Goal: Task Accomplishment & Management: Manage account settings

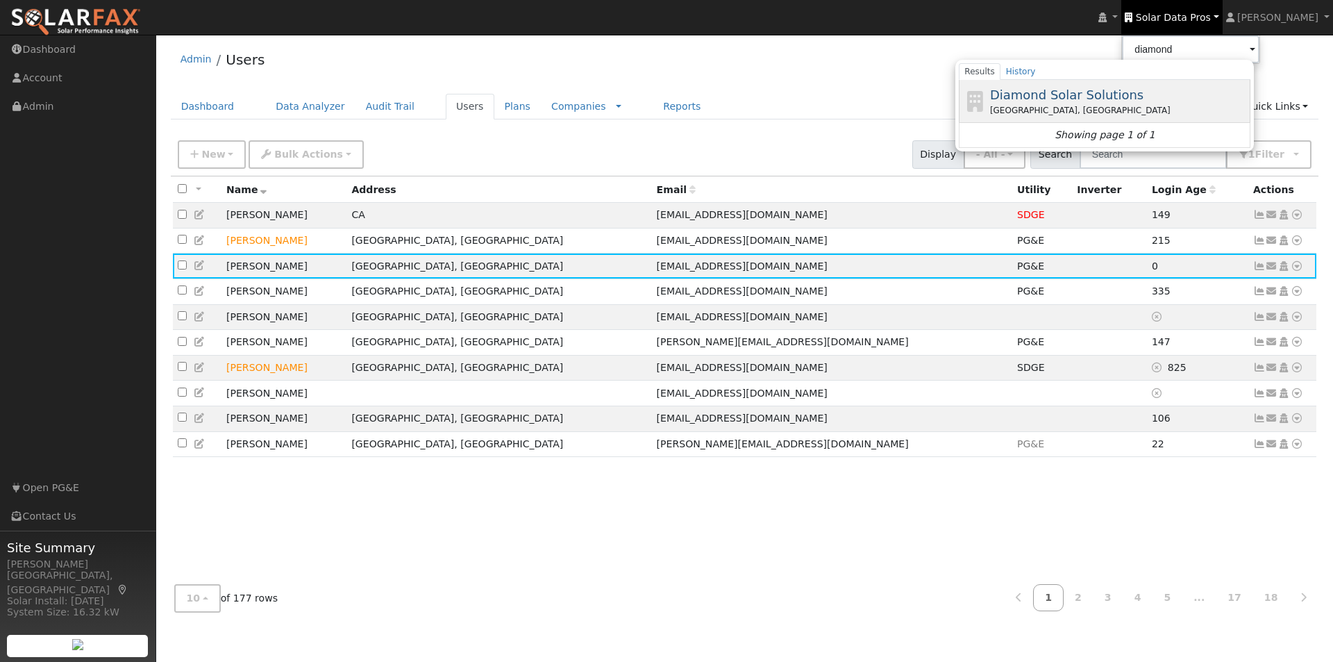
click at [1064, 92] on span "Diamond Solar Solutions" at bounding box center [1066, 94] width 153 height 15
type input "Diamond Solar Solutions"
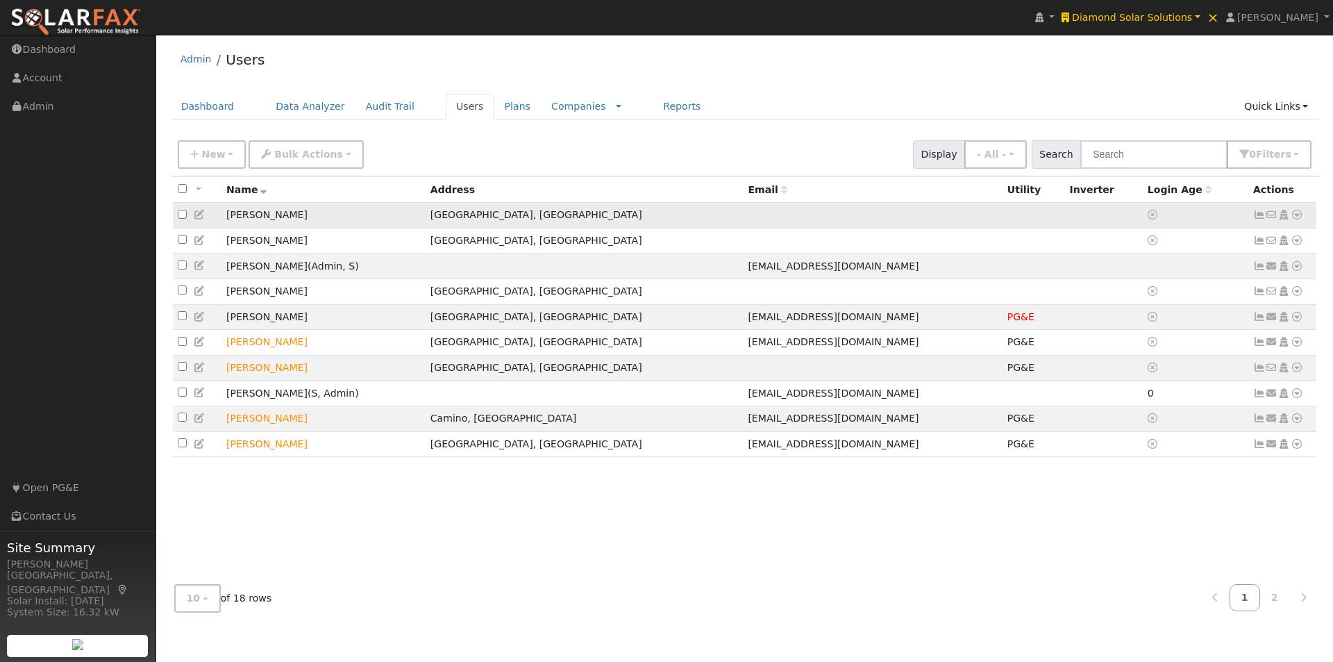
click at [200, 216] on icon at bounding box center [200, 215] width 12 height 10
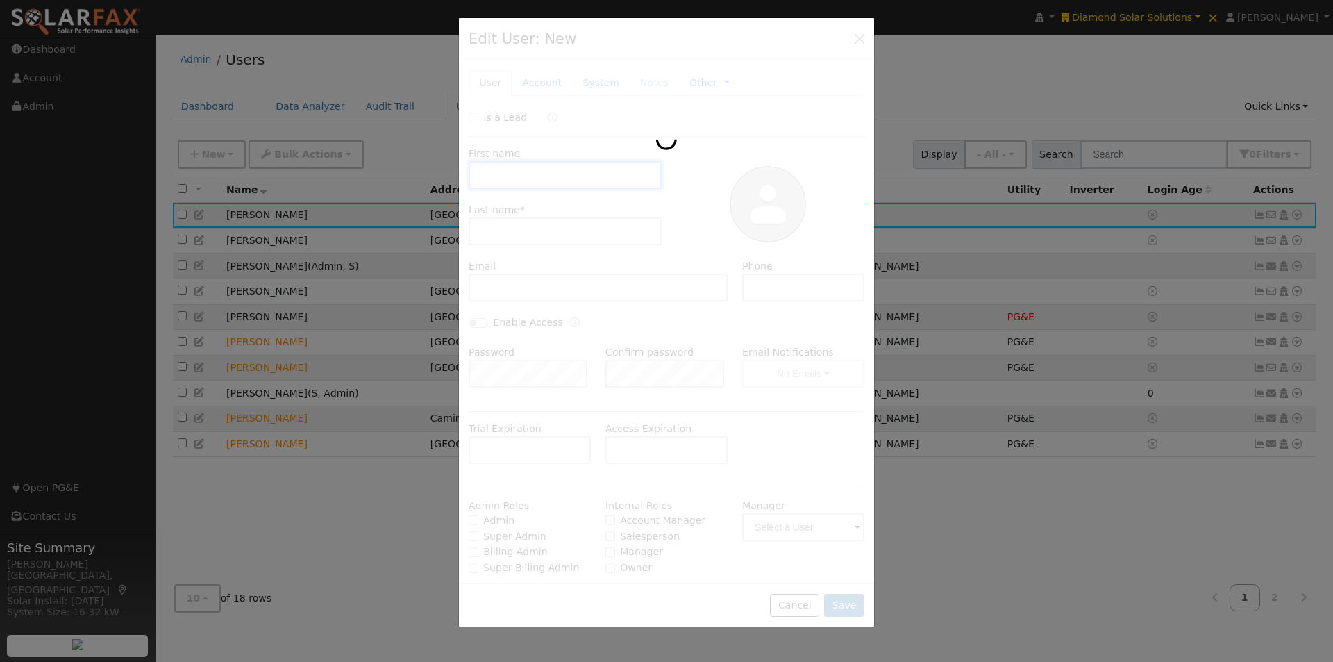
type input "[PERSON_NAME]"
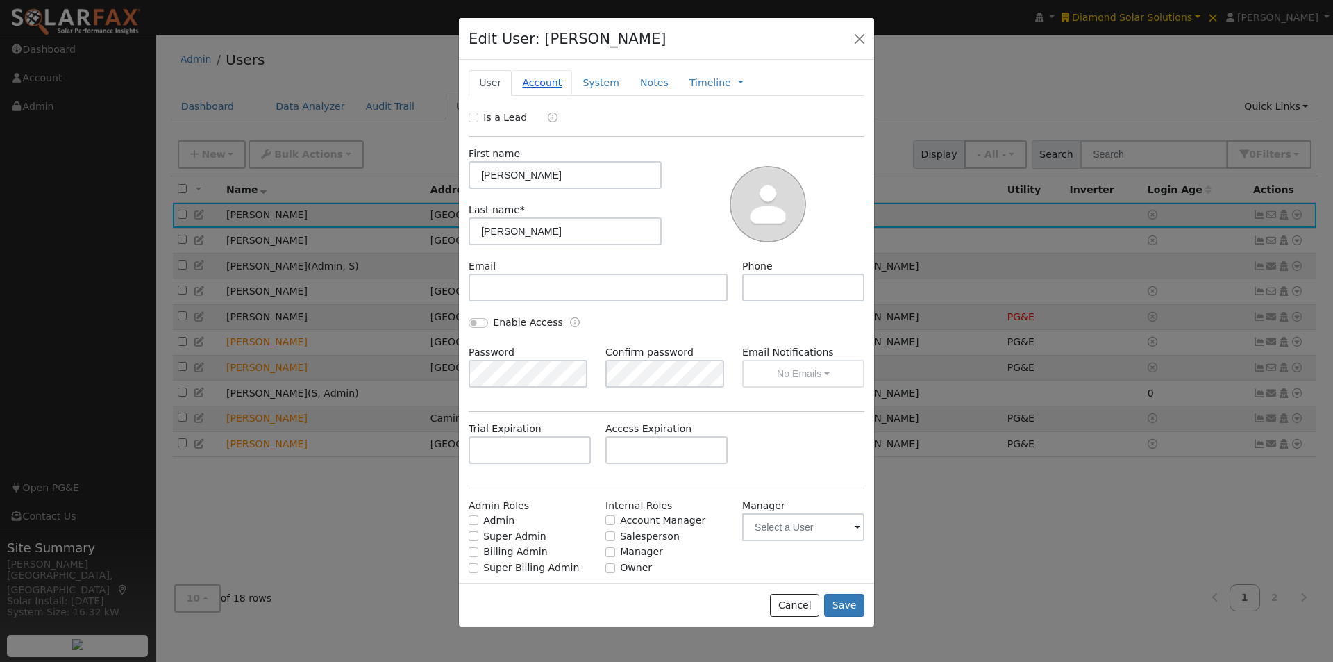
click at [537, 85] on link "Account" at bounding box center [542, 83] width 60 height 26
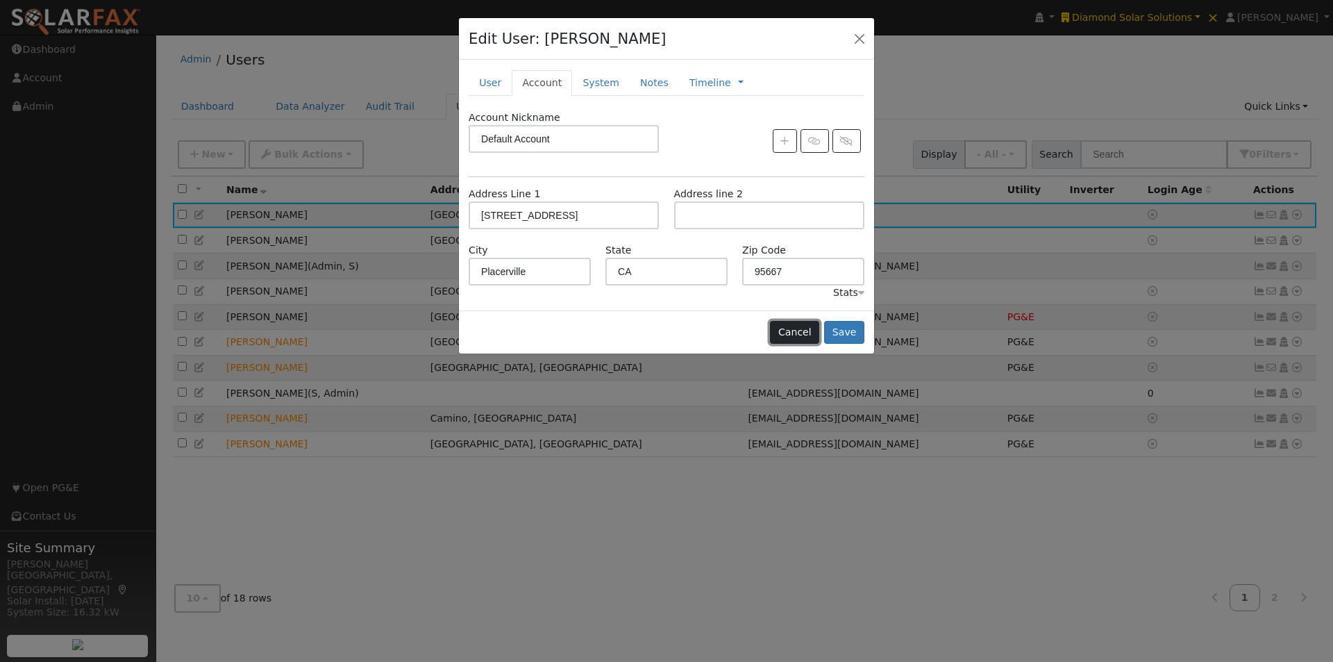
click at [806, 334] on button "Cancel" at bounding box center [794, 333] width 49 height 24
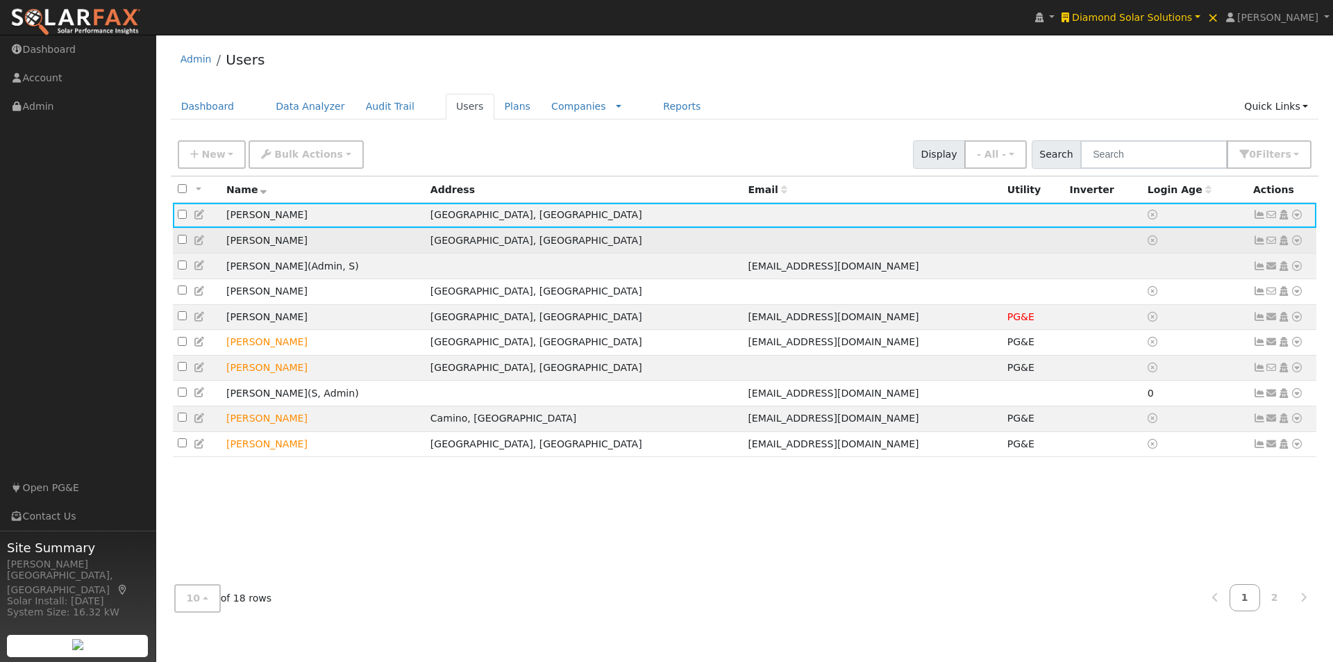
click at [198, 242] on icon at bounding box center [200, 240] width 12 height 10
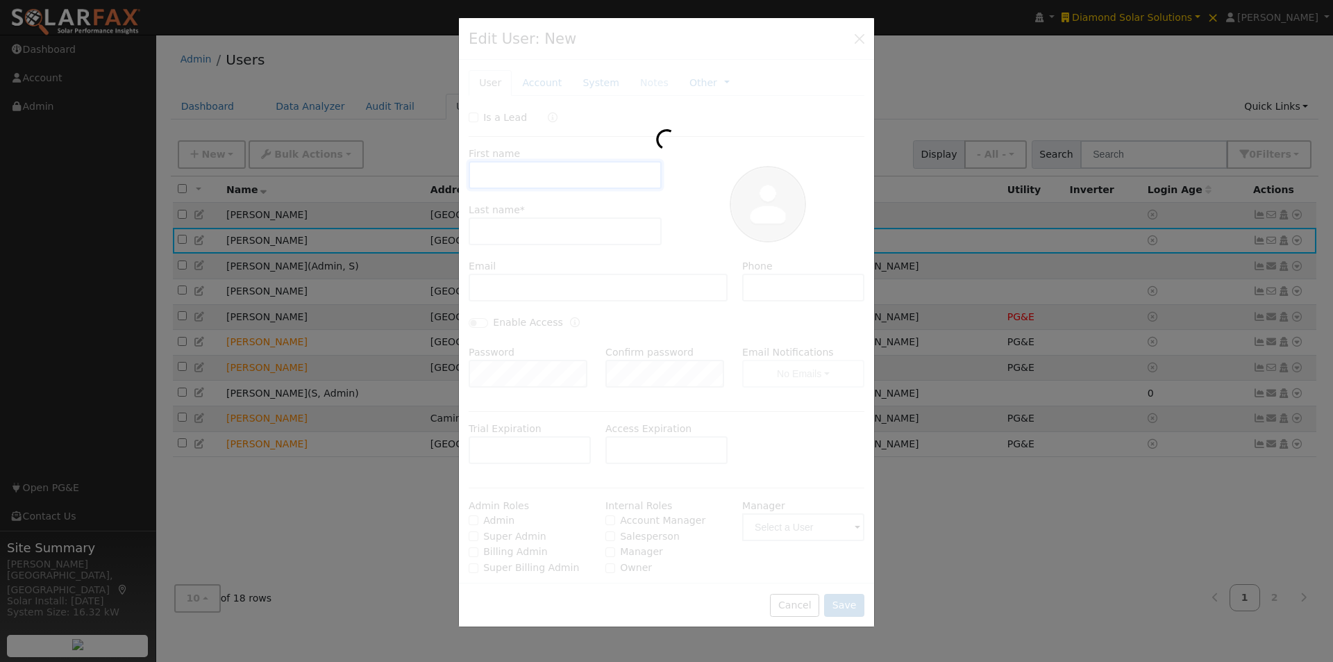
type input "Nicole"
type input "Bringas"
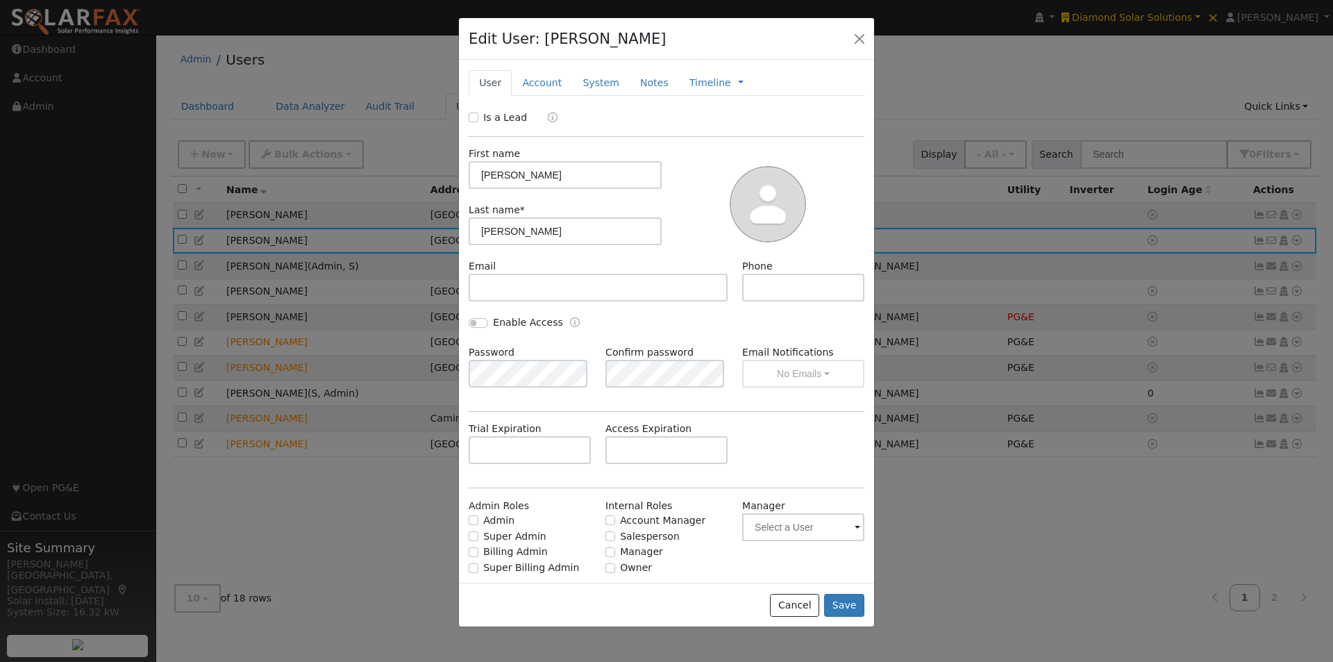
drag, startPoint x: 541, startPoint y: 81, endPoint x: 554, endPoint y: 110, distance: 31.4
click at [541, 83] on link "Account" at bounding box center [542, 83] width 60 height 26
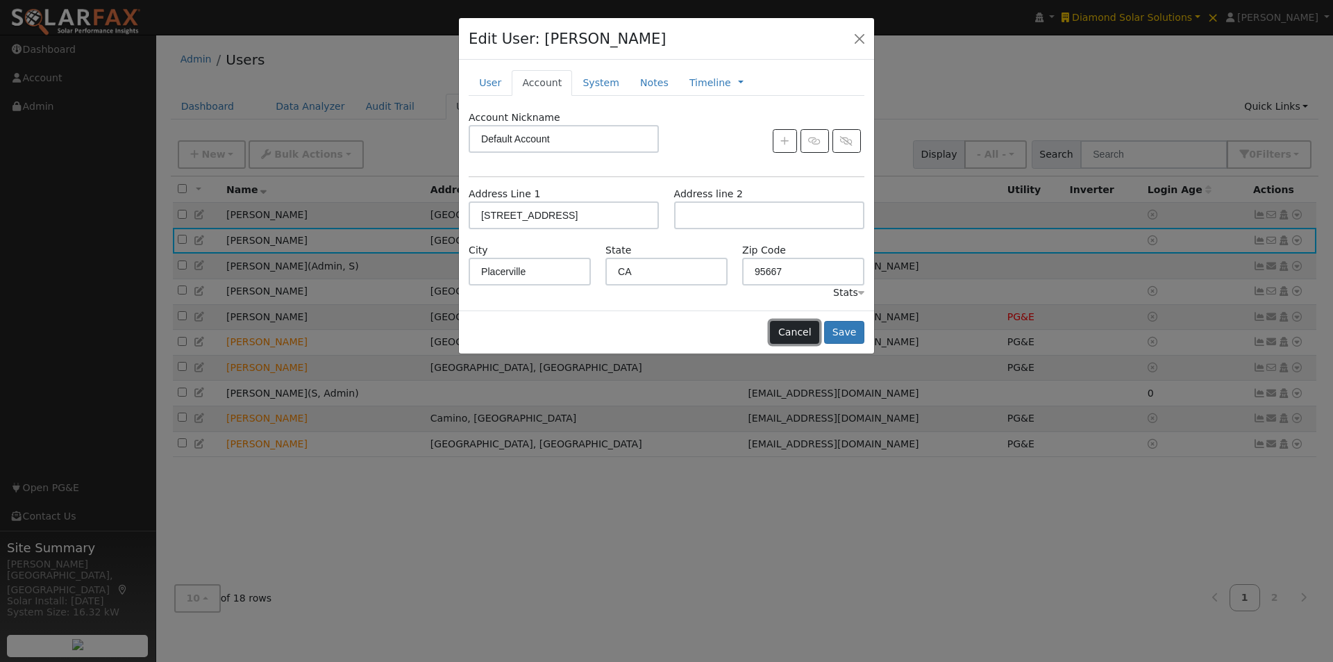
click at [815, 328] on button "Cancel" at bounding box center [794, 333] width 49 height 24
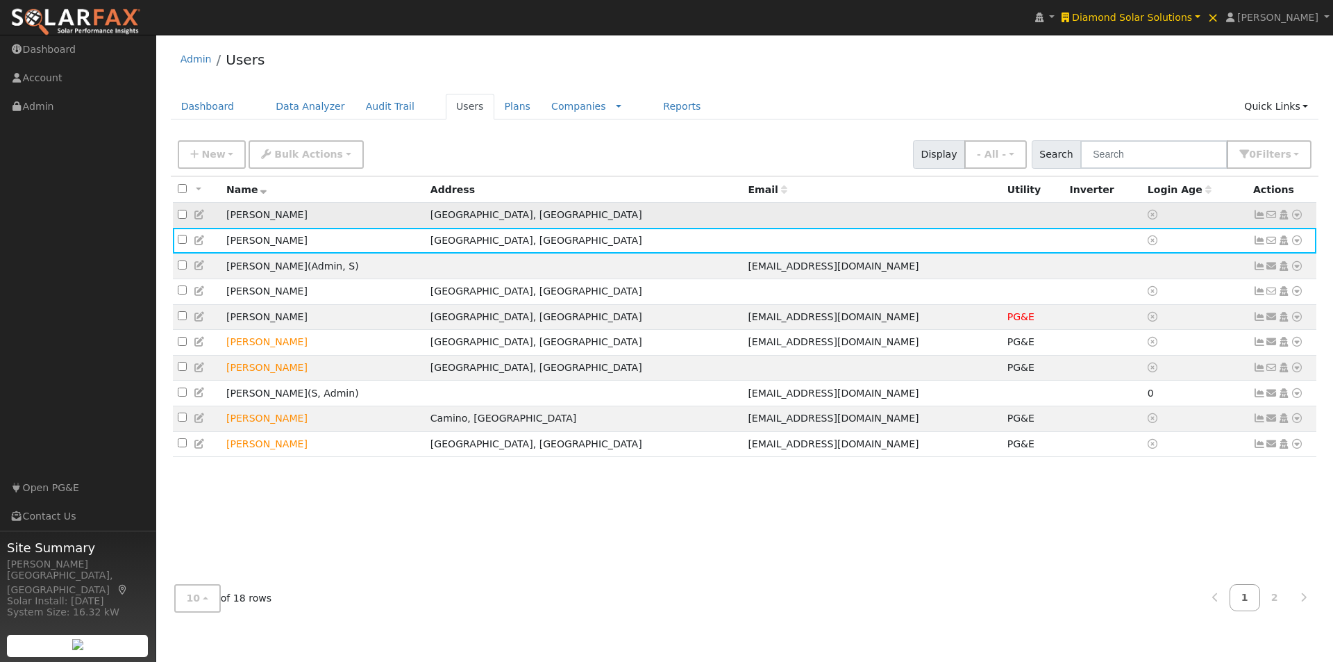
click at [884, 214] on td at bounding box center [872, 216] width 259 height 26
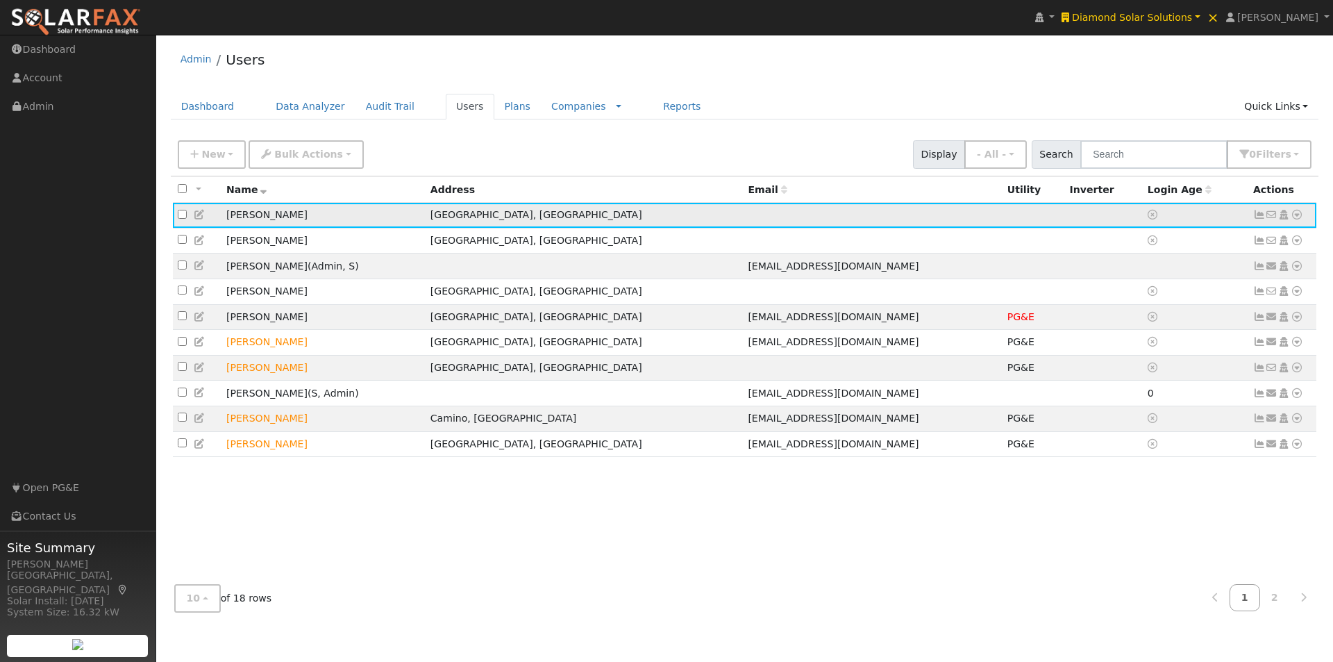
click at [1297, 216] on icon at bounding box center [1296, 215] width 12 height 10
click at [1150, 319] on link "Utility" at bounding box center [1152, 319] width 96 height 19
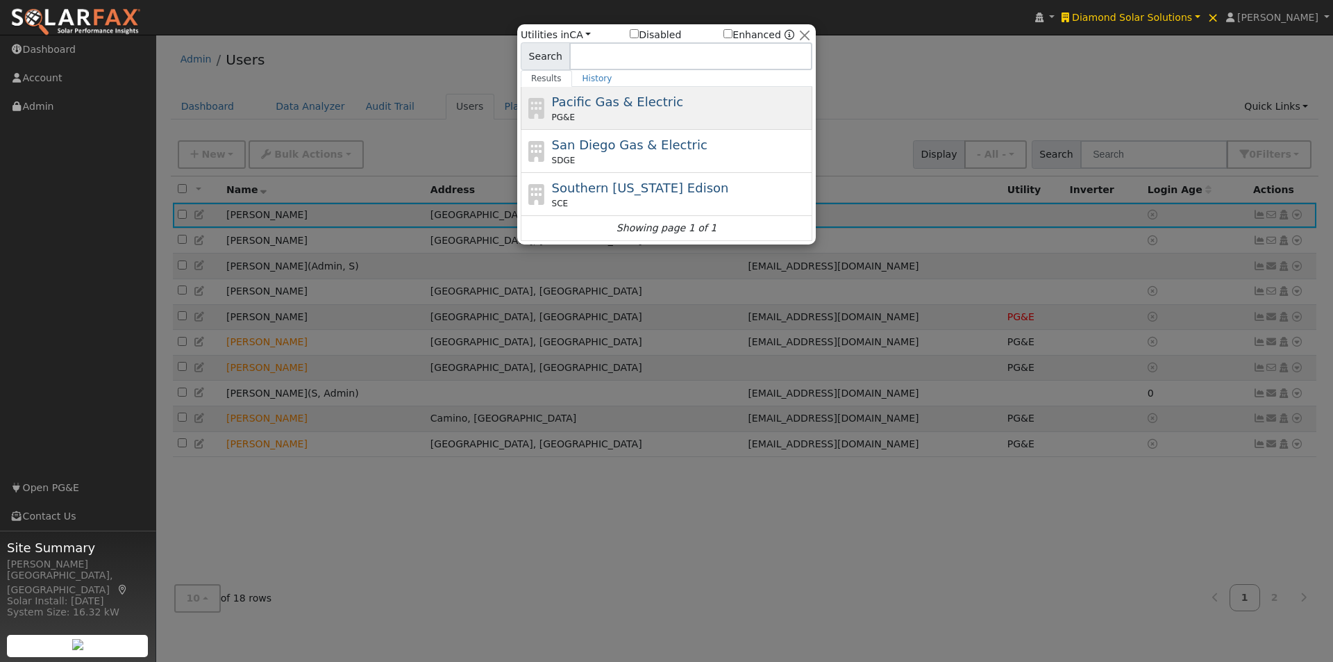
click at [597, 99] on span "Pacific Gas & Electric" at bounding box center [617, 101] width 131 height 15
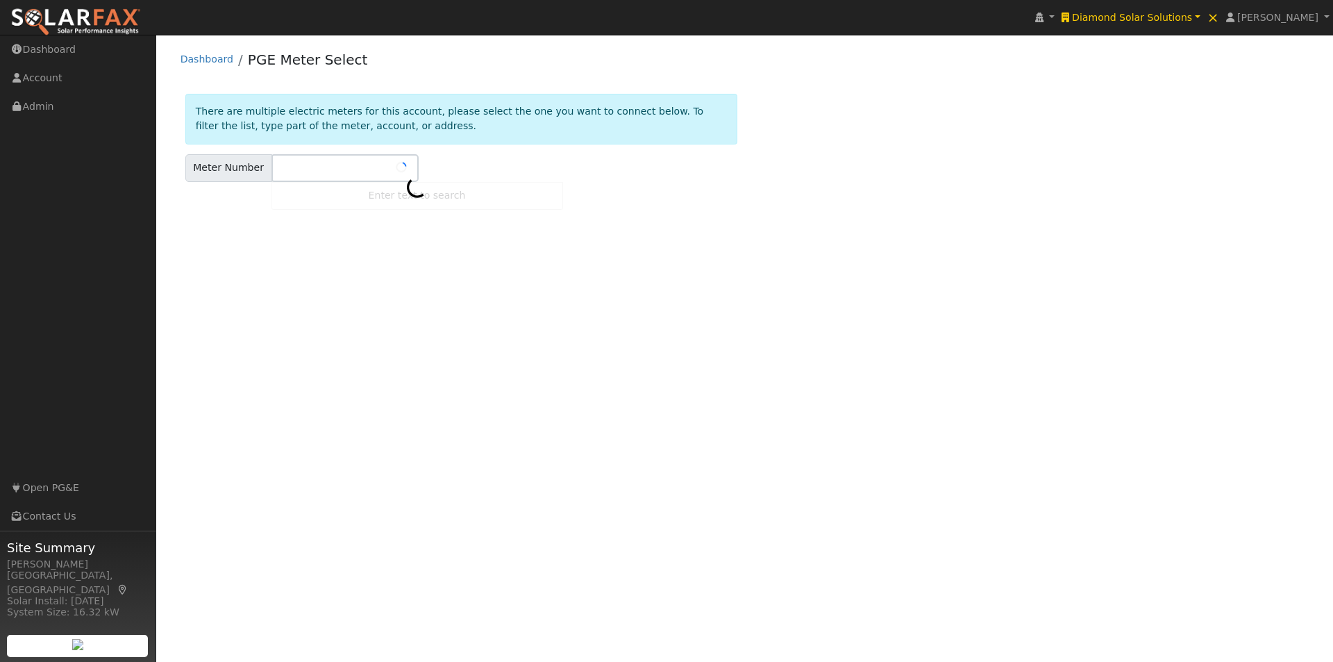
click at [441, 161] on div "Meter Number Enter text to search" at bounding box center [461, 168] width 552 height 28
click at [409, 168] on span at bounding box center [412, 169] width 6 height 16
click at [375, 159] on input "text" at bounding box center [344, 168] width 147 height 28
click at [235, 205] on div "User Profile First name Last name Email Email Notifications No Emails No Emails…" at bounding box center [744, 348] width 1177 height 627
click at [318, 167] on input "text" at bounding box center [344, 168] width 147 height 28
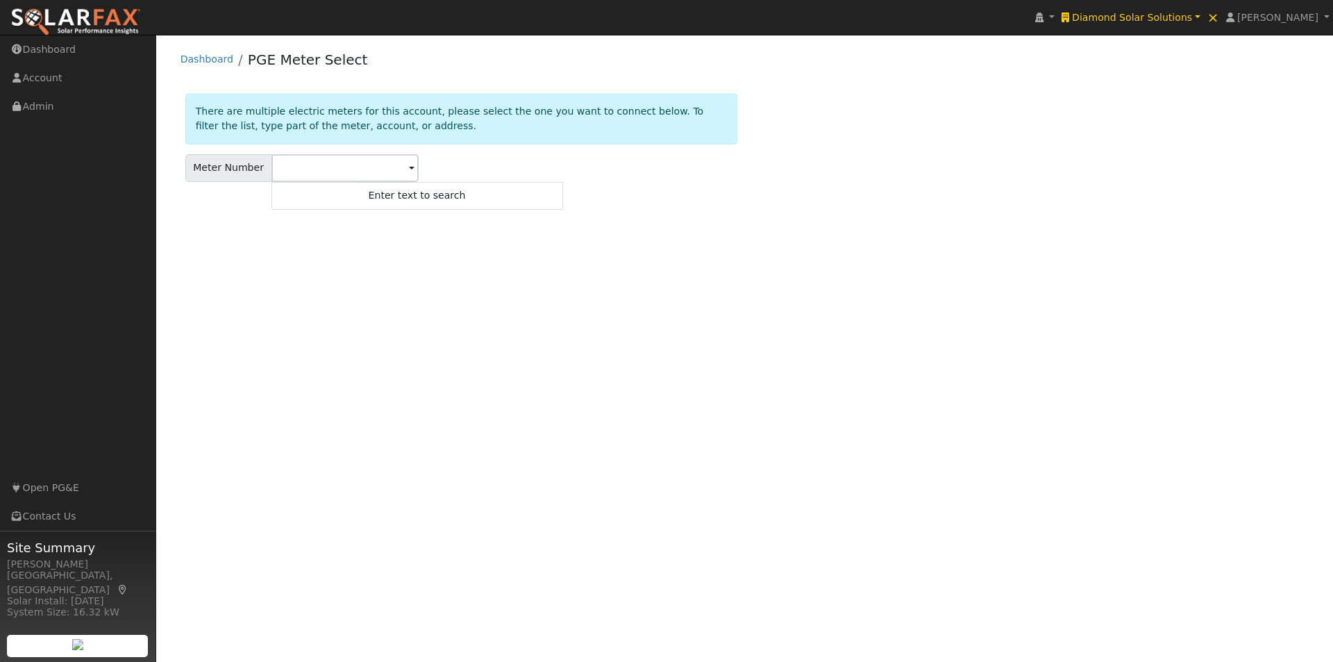
click at [409, 166] on span at bounding box center [412, 169] width 6 height 16
click at [361, 174] on input "text" at bounding box center [344, 168] width 147 height 28
type input "1"
type input "2"
type input "3"
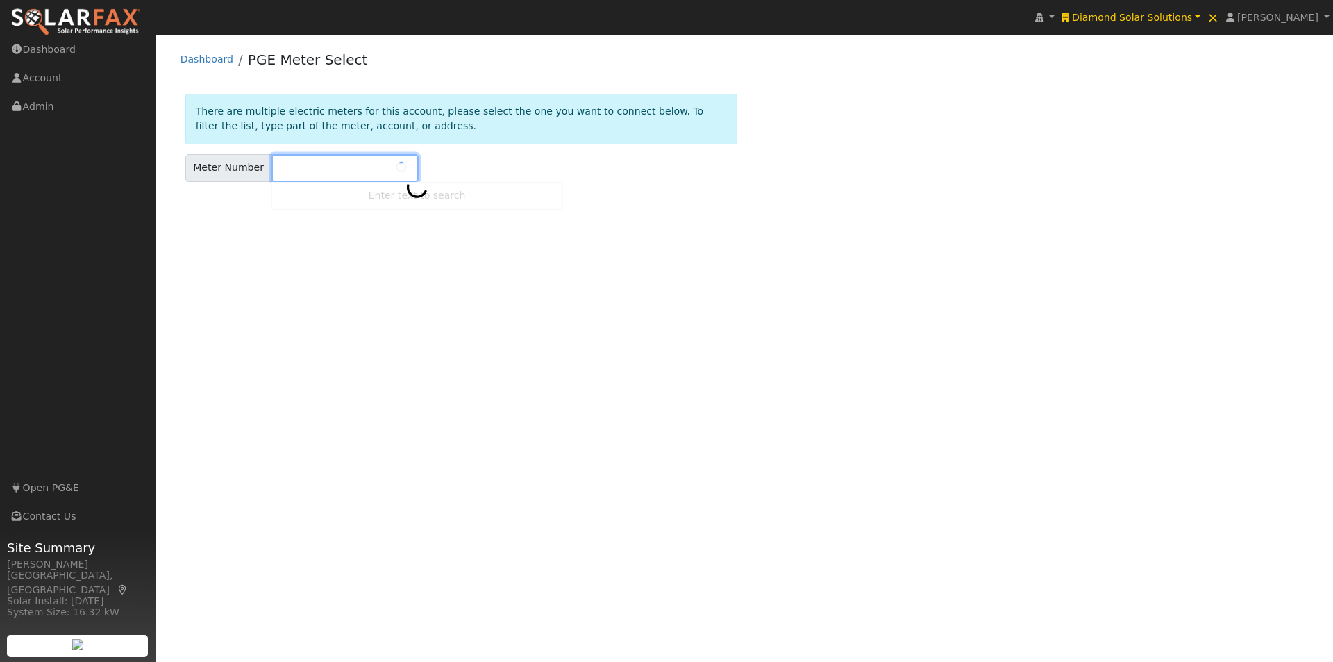
type input "4"
type input "5"
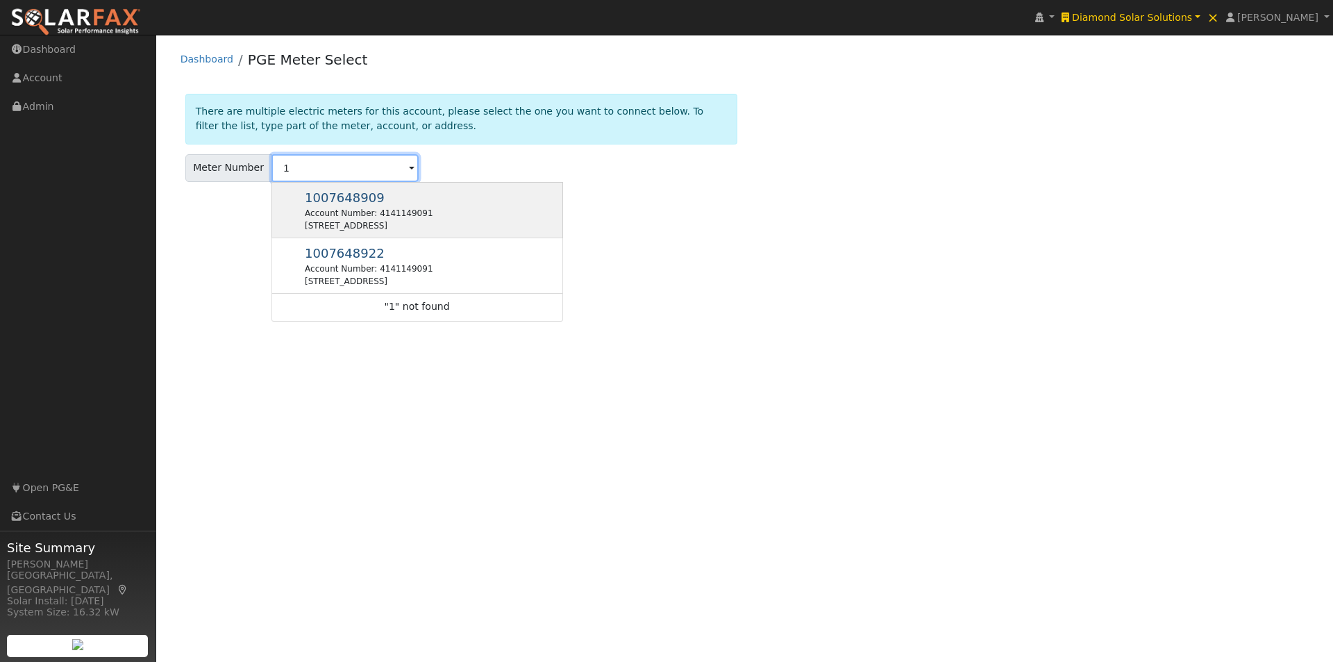
type input "1"
click at [339, 199] on span "1007648909" at bounding box center [345, 197] width 80 height 15
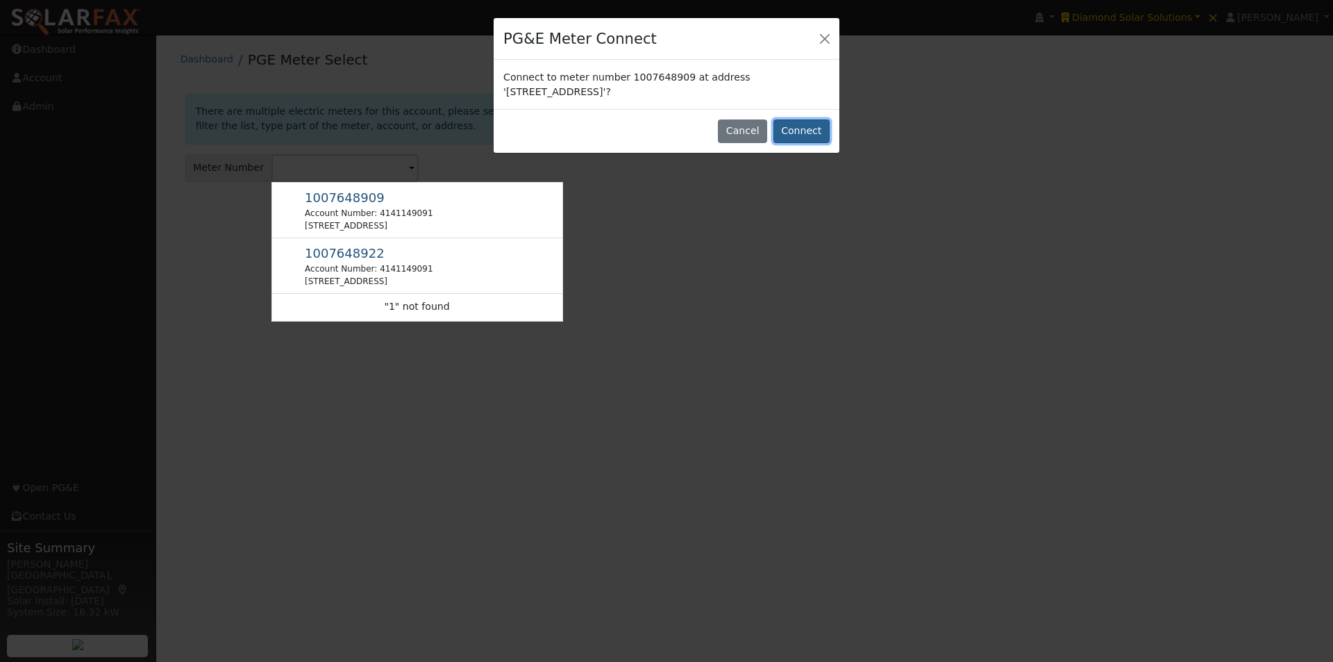
click at [800, 128] on button "Connect" at bounding box center [801, 131] width 56 height 24
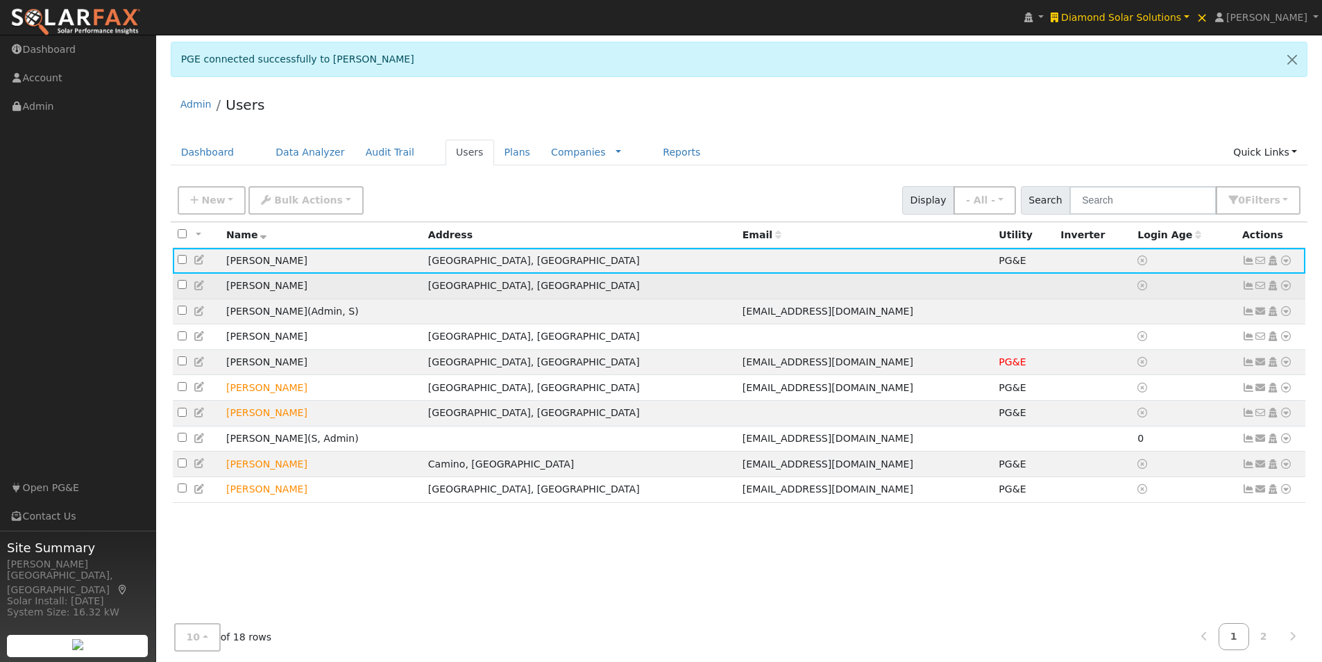
click at [367, 284] on td "[PERSON_NAME]" at bounding box center [322, 286] width 202 height 26
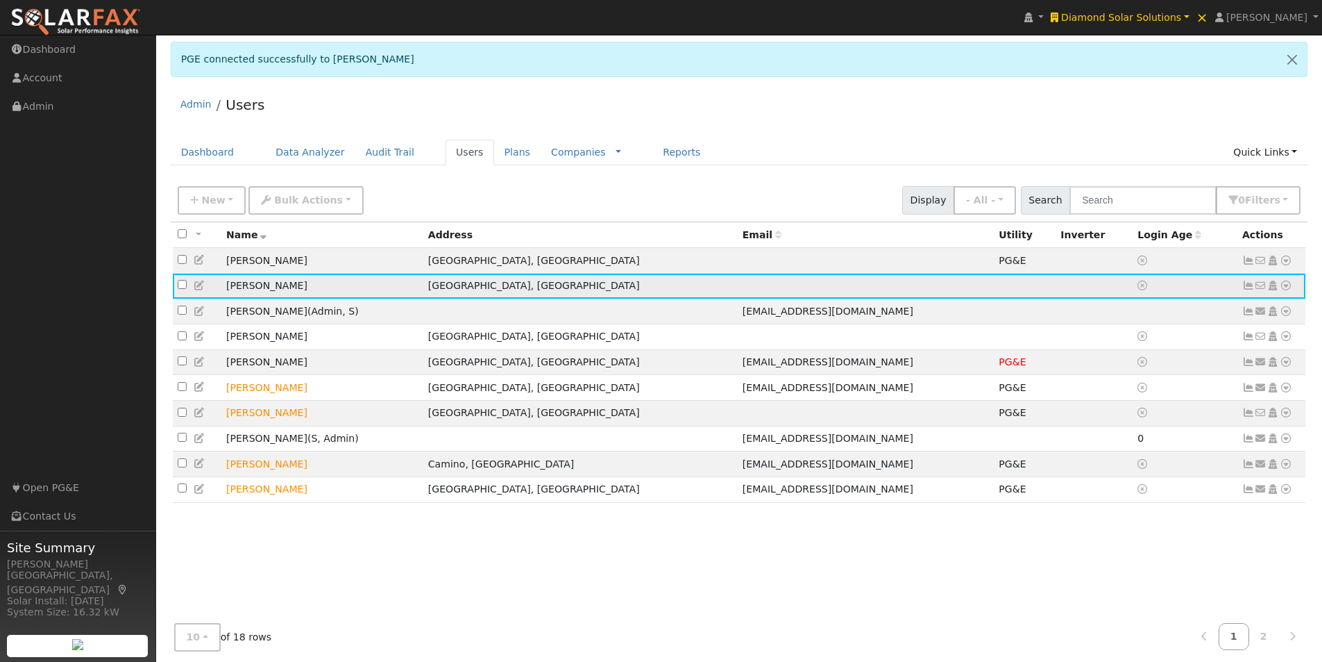
click at [1288, 289] on icon at bounding box center [1286, 285] width 12 height 10
click at [1235, 421] on link "Delete User" at bounding box center [1240, 419] width 101 height 19
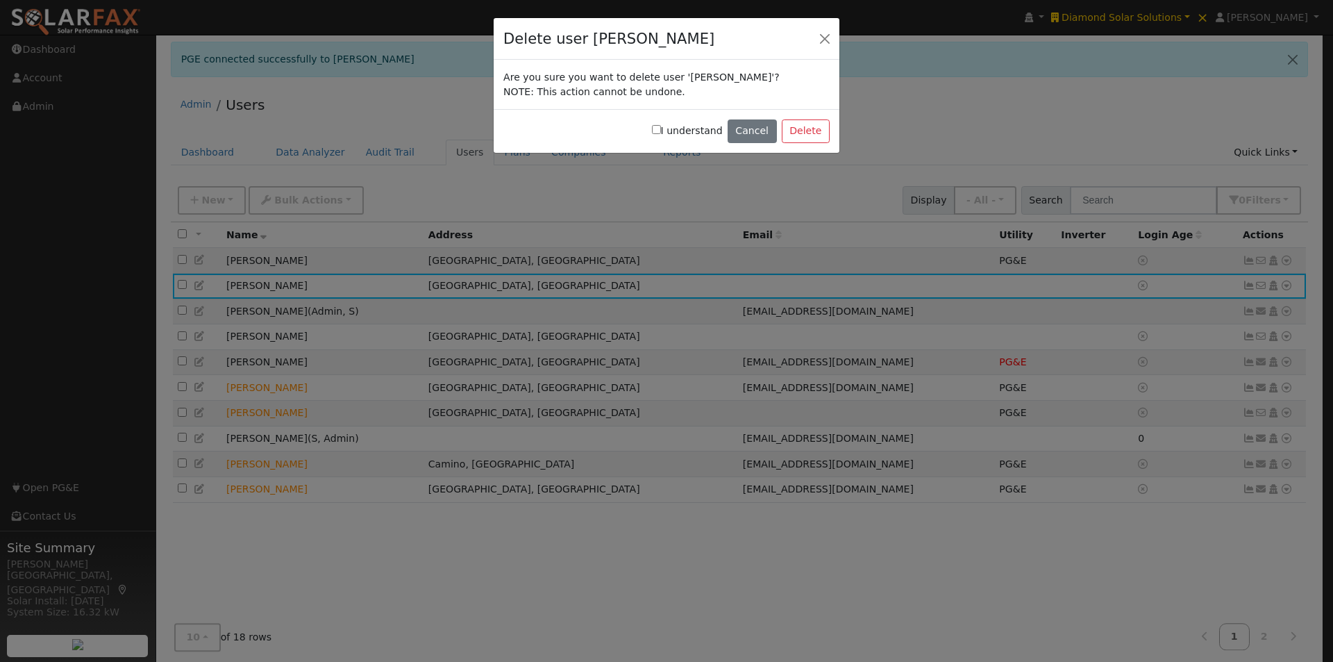
click at [668, 125] on label "I understand" at bounding box center [687, 131] width 71 height 15
click at [661, 125] on input "I understand" at bounding box center [656, 129] width 9 height 9
checkbox input "true"
click at [823, 129] on button "Delete" at bounding box center [806, 131] width 48 height 24
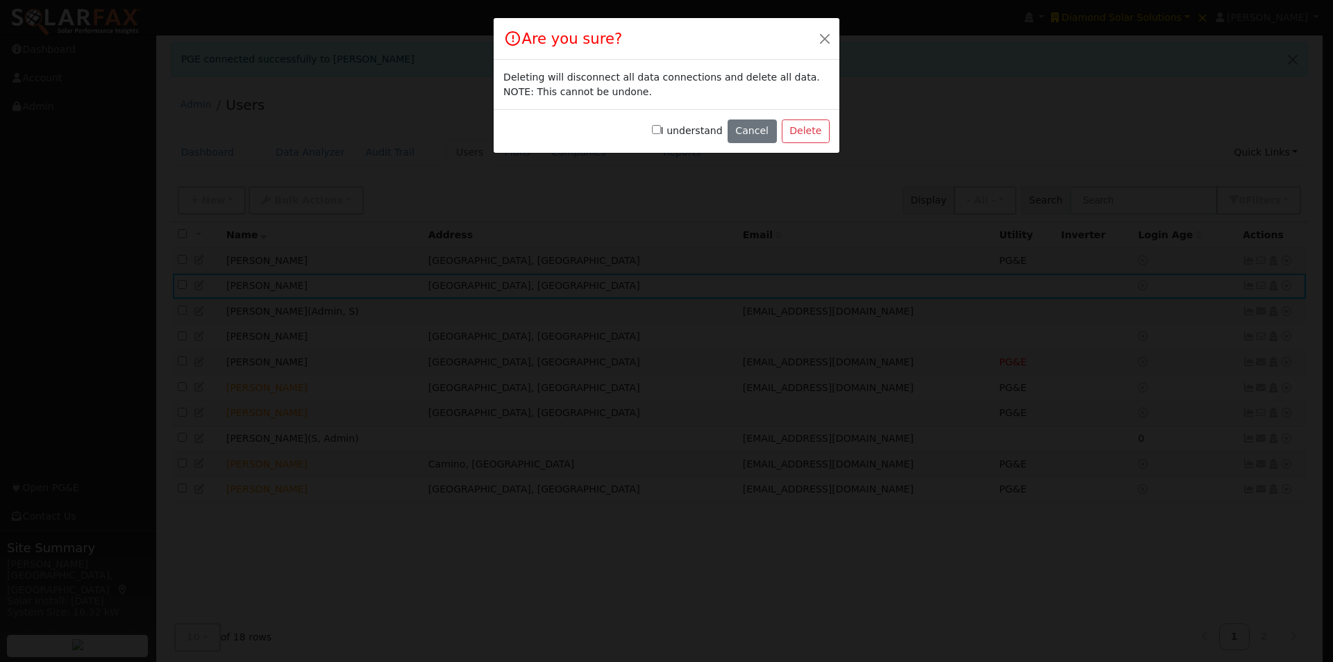
click at [661, 133] on input "I understand" at bounding box center [656, 129] width 9 height 9
checkbox input "true"
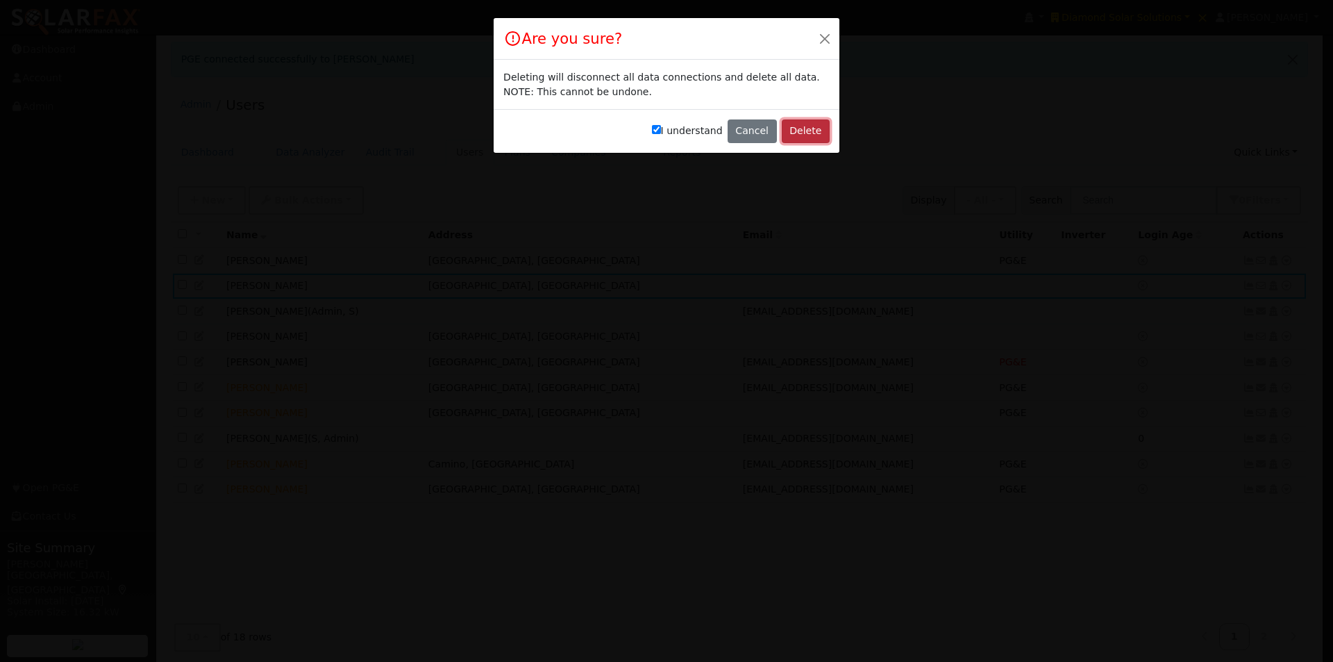
click at [805, 131] on button "Delete" at bounding box center [806, 131] width 48 height 24
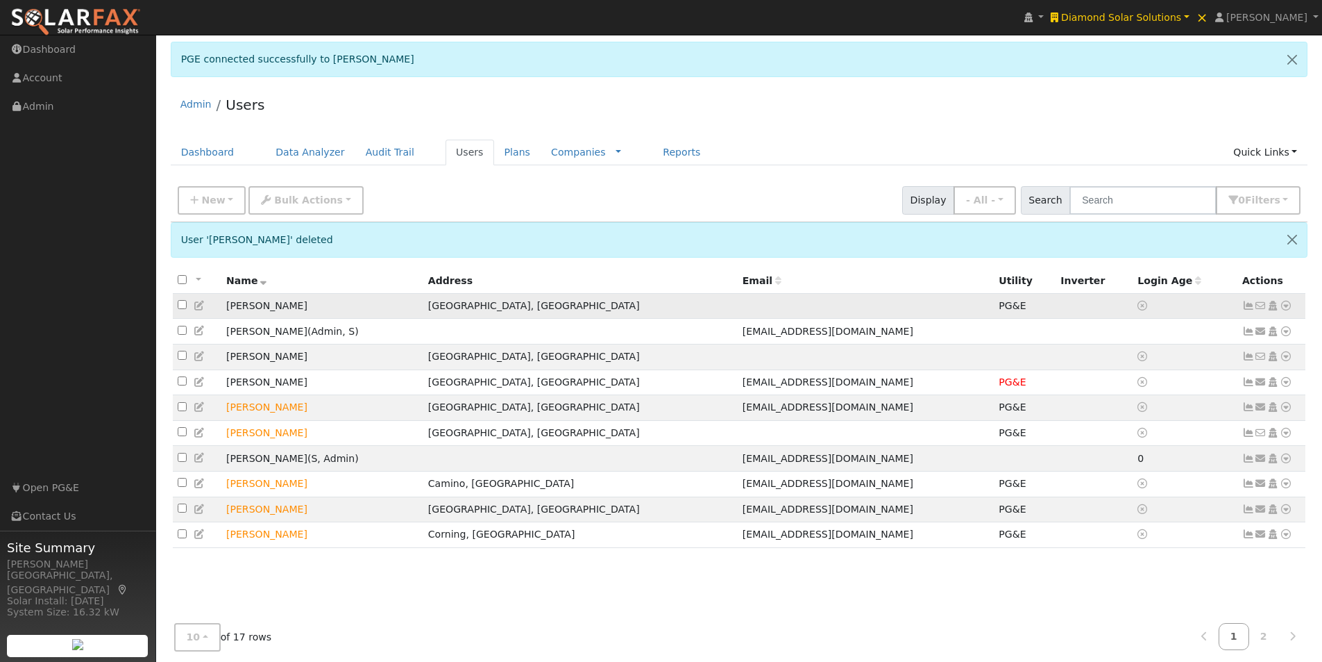
click at [203, 306] on icon at bounding box center [200, 306] width 12 height 10
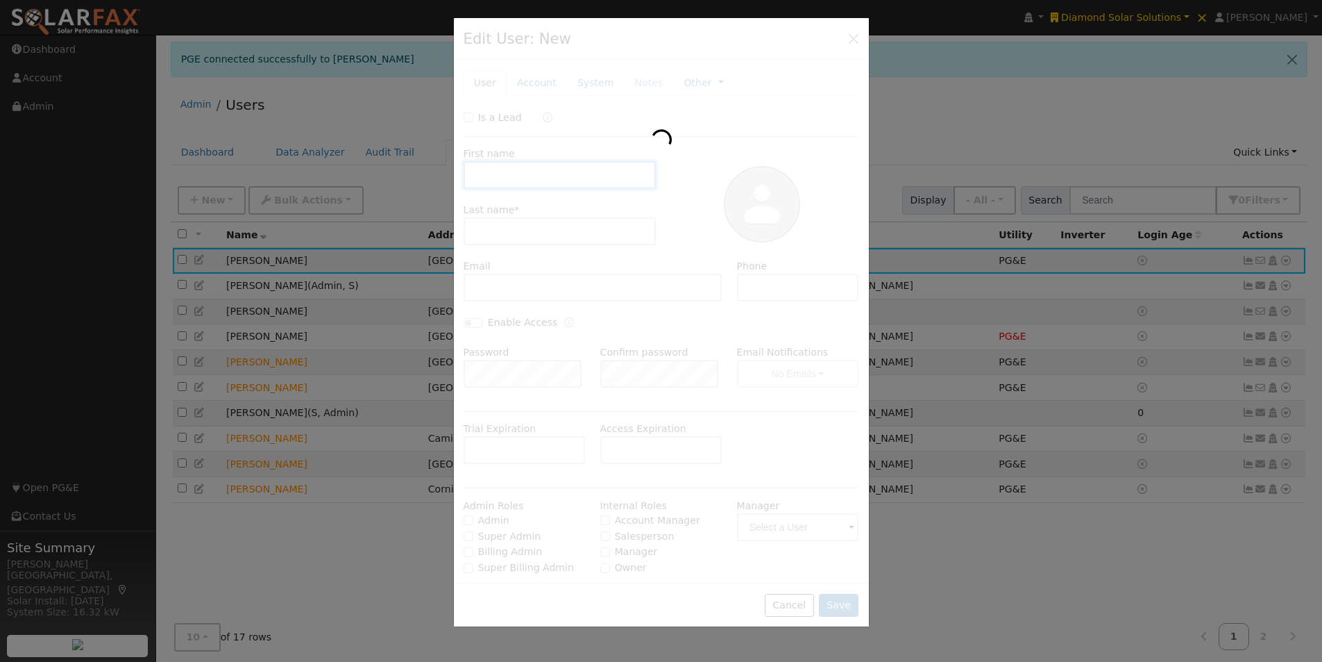
type input "Nicole"
type input "Bringas"
type input "Rob Kindt"
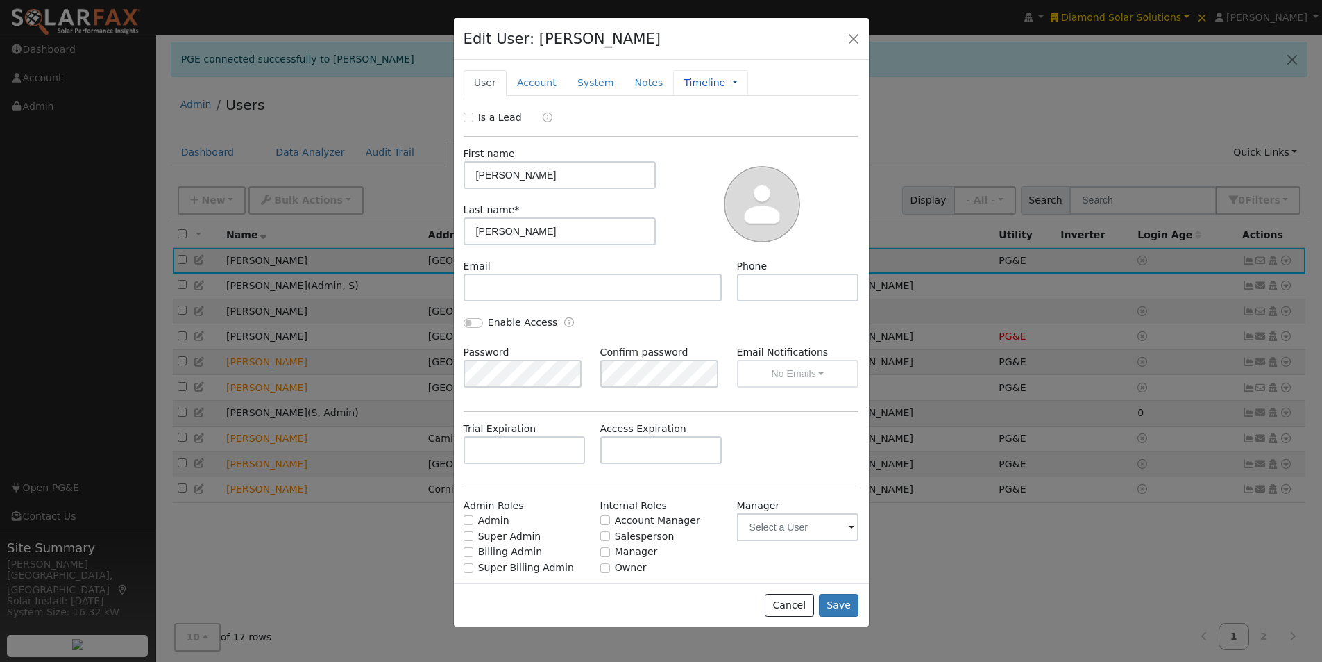
click at [732, 80] on link at bounding box center [735, 83] width 6 height 15
click at [741, 98] on link "Management" at bounding box center [781, 107] width 96 height 19
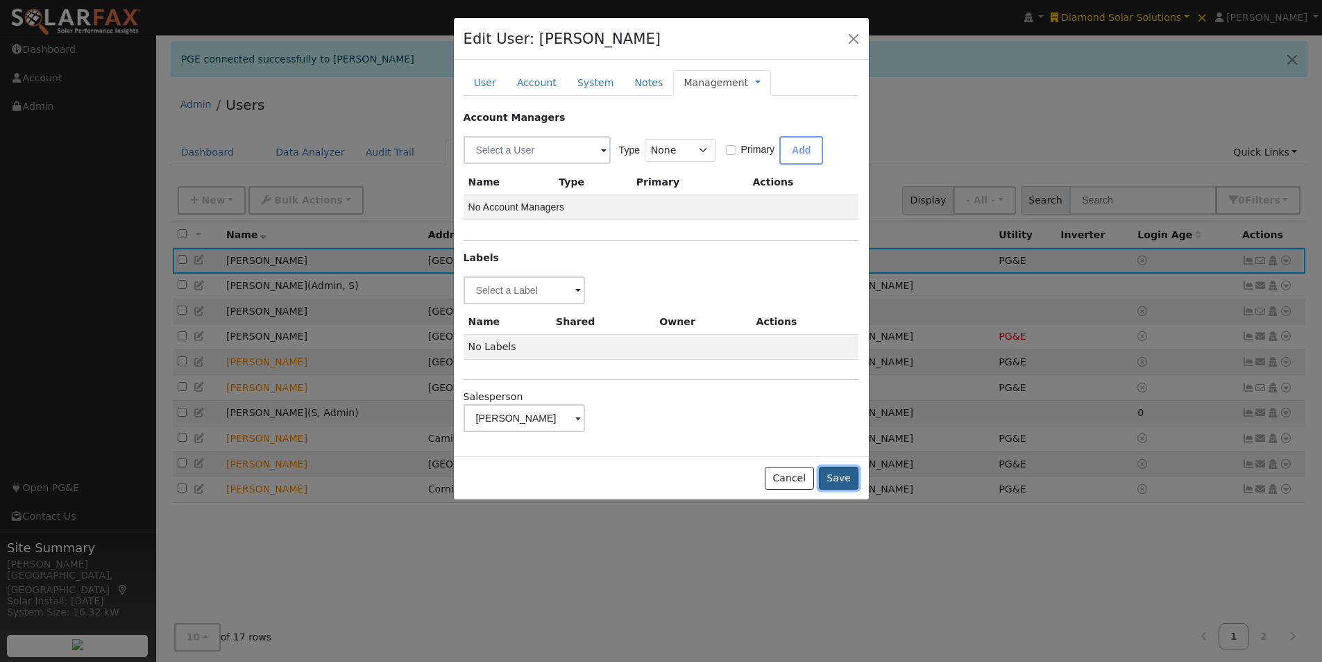
click at [843, 475] on button "Save" at bounding box center [839, 478] width 40 height 24
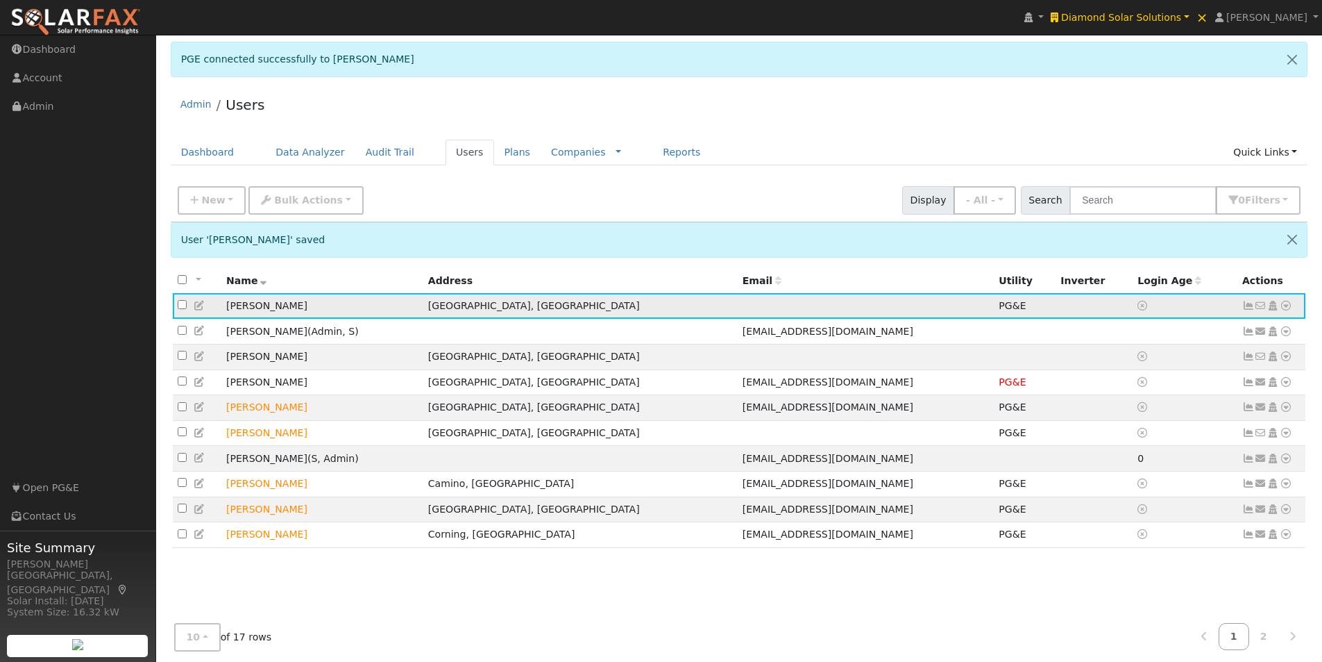
click at [1288, 305] on icon at bounding box center [1286, 306] width 12 height 10
click at [1235, 330] on link "Data Analyzer" at bounding box center [1240, 329] width 101 height 19
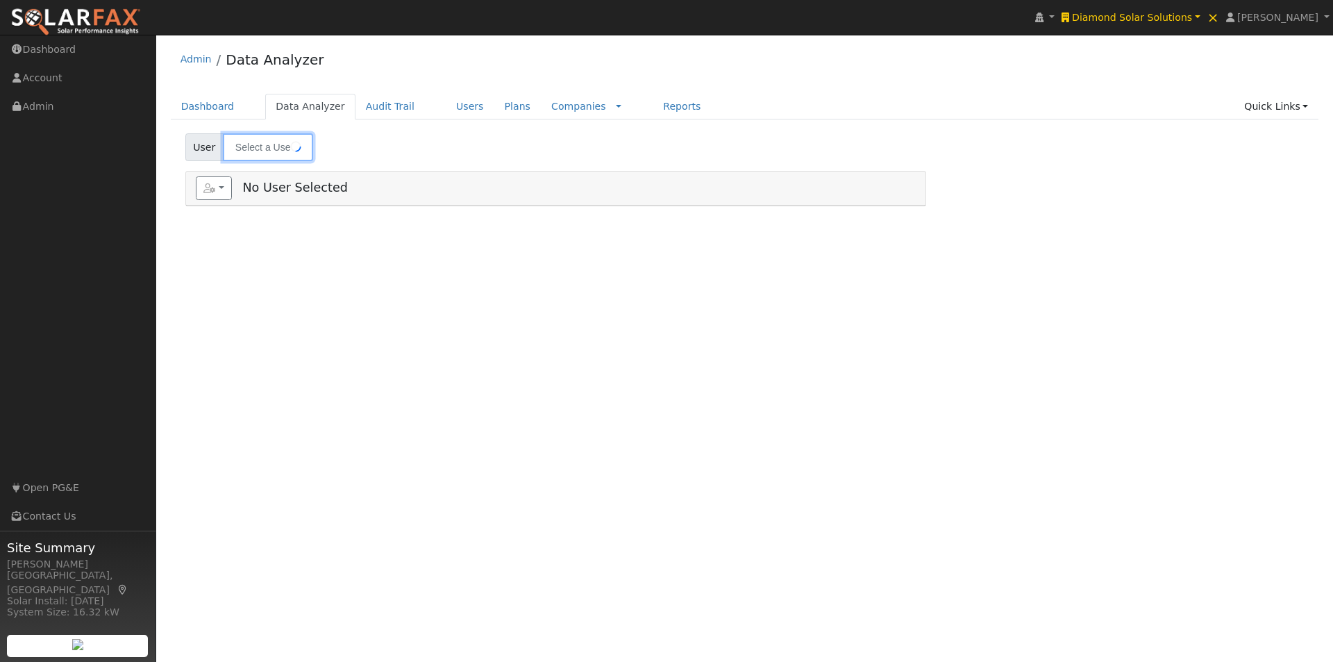
type input "[PERSON_NAME]"
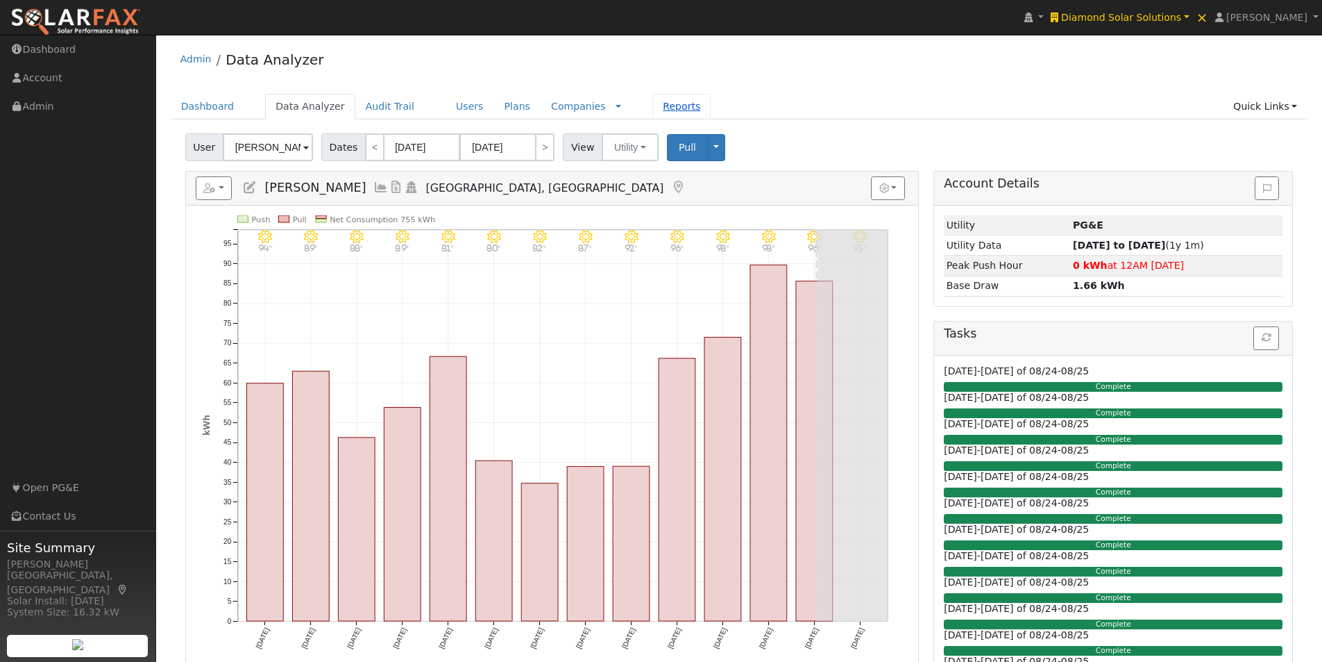
click at [652, 106] on link "Reports" at bounding box center [681, 107] width 58 height 26
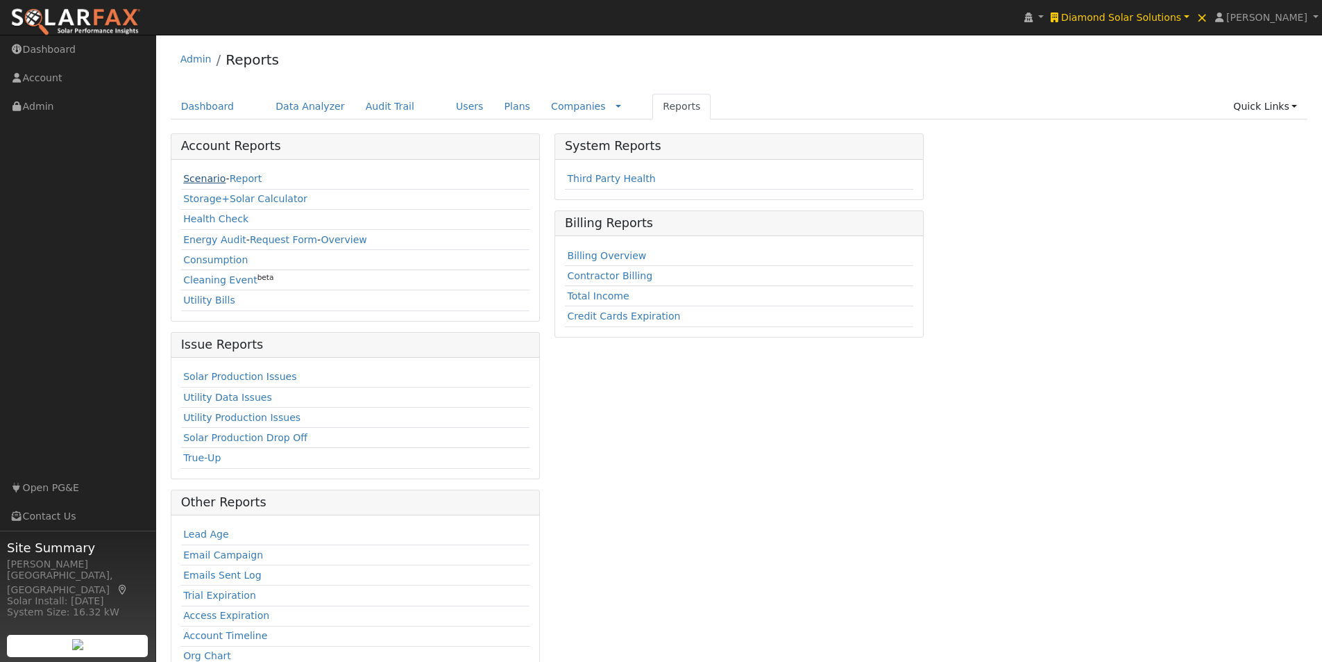
click at [197, 183] on link "Scenario" at bounding box center [204, 178] width 42 height 11
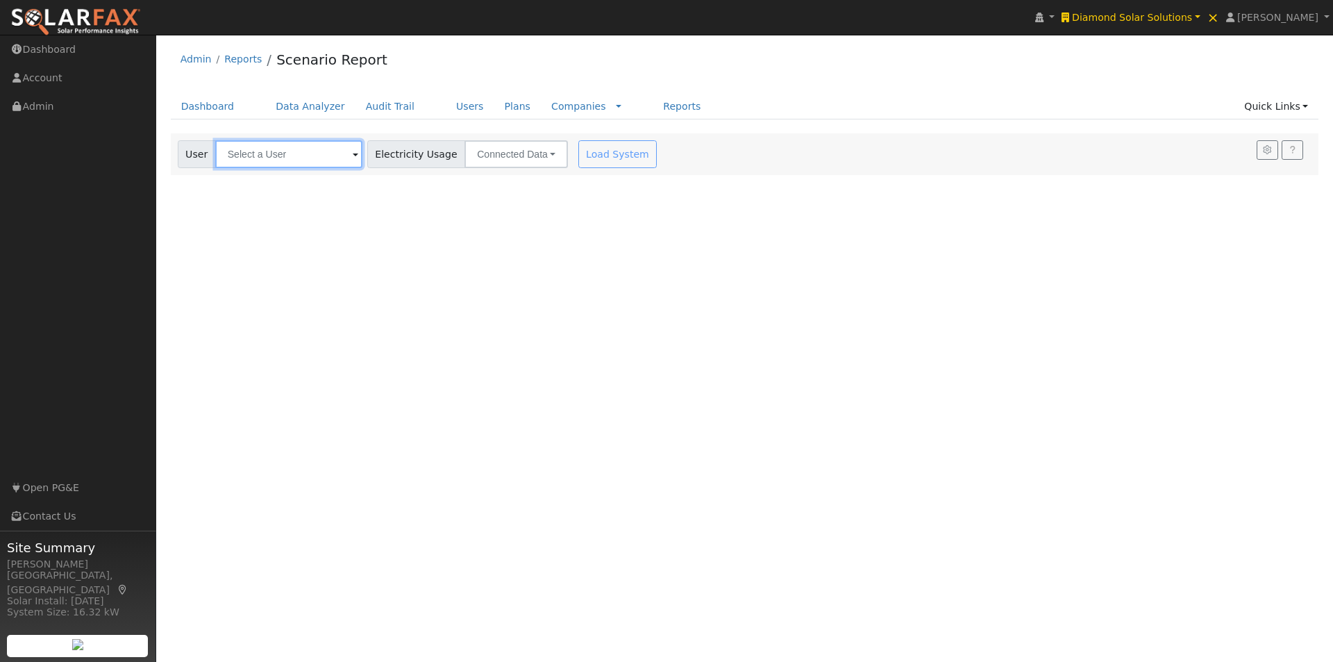
click at [305, 159] on input "text" at bounding box center [288, 154] width 147 height 28
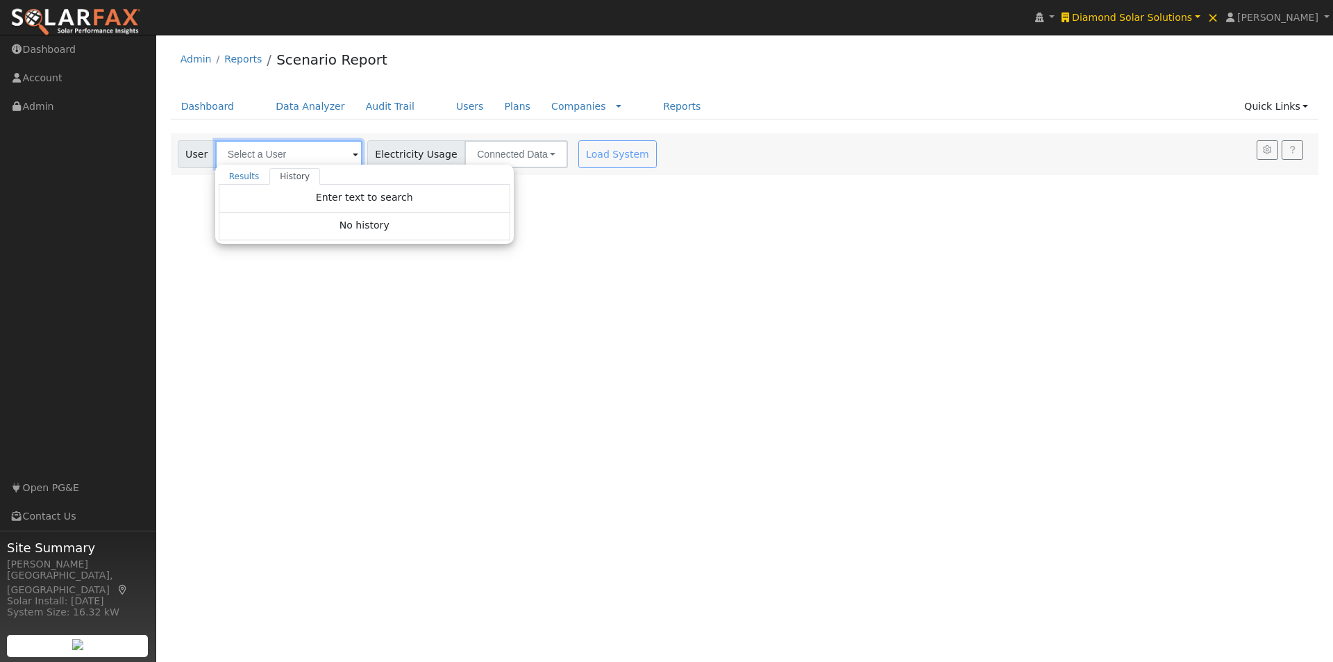
click at [269, 147] on input "text" at bounding box center [288, 154] width 147 height 28
click at [1134, 9] on link "Diamond Solar Solutions" at bounding box center [1131, 17] width 146 height 35
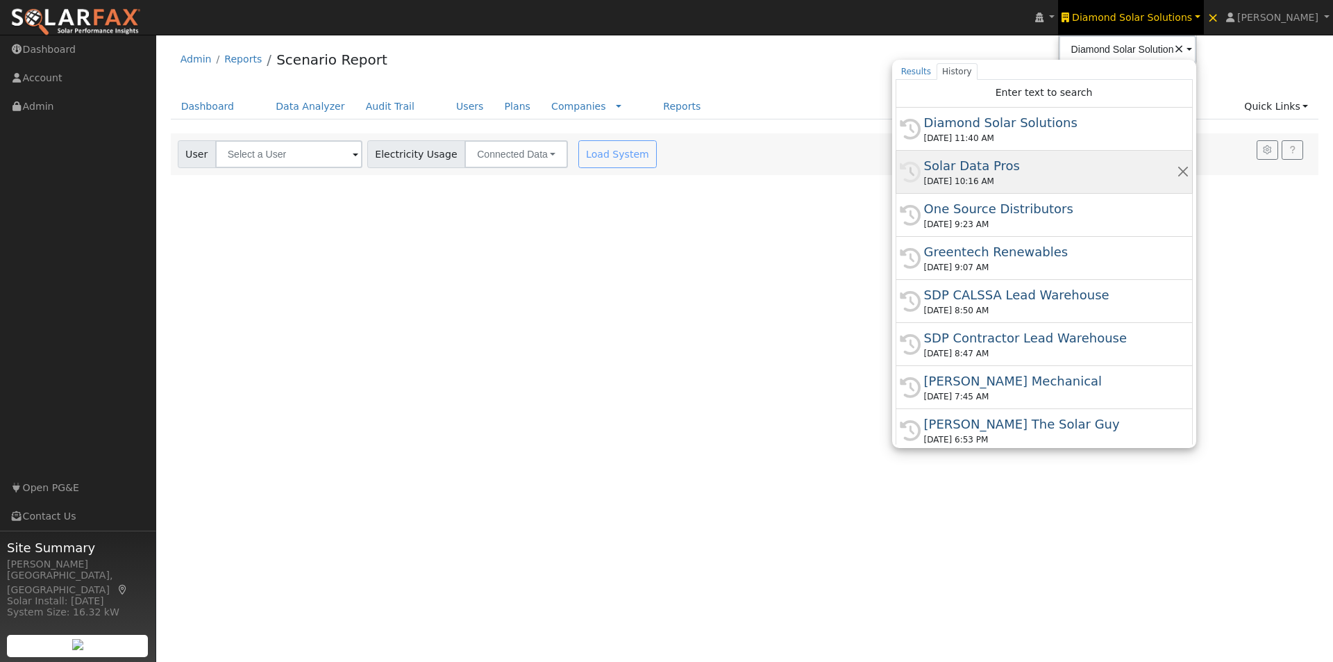
click at [984, 162] on div "Solar Data Pros" at bounding box center [1050, 165] width 253 height 19
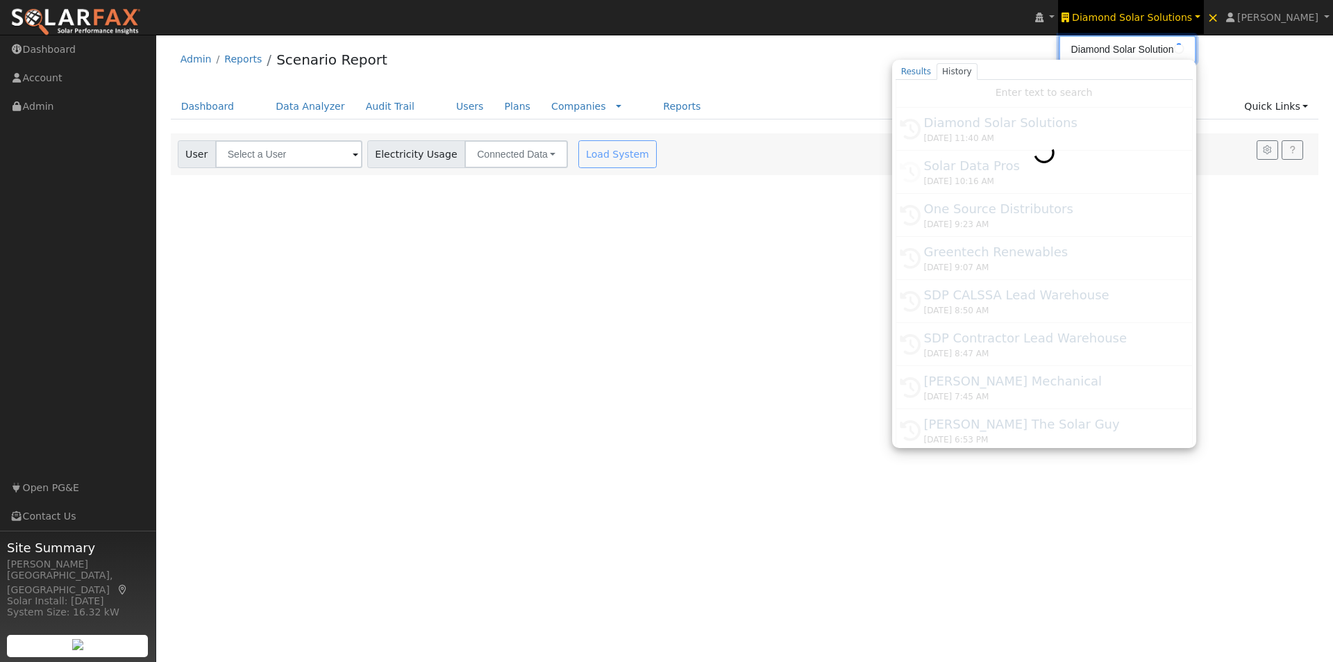
type input "Solar Data Pros"
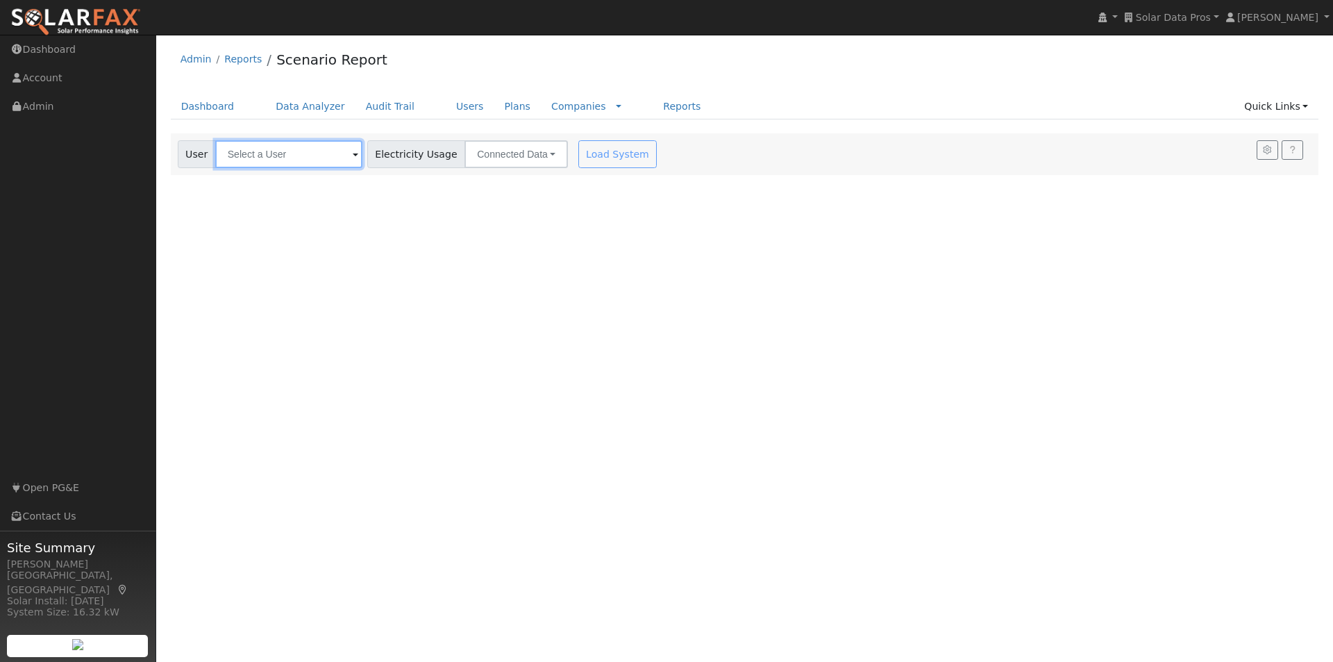
click at [294, 148] on input "text" at bounding box center [288, 154] width 147 height 28
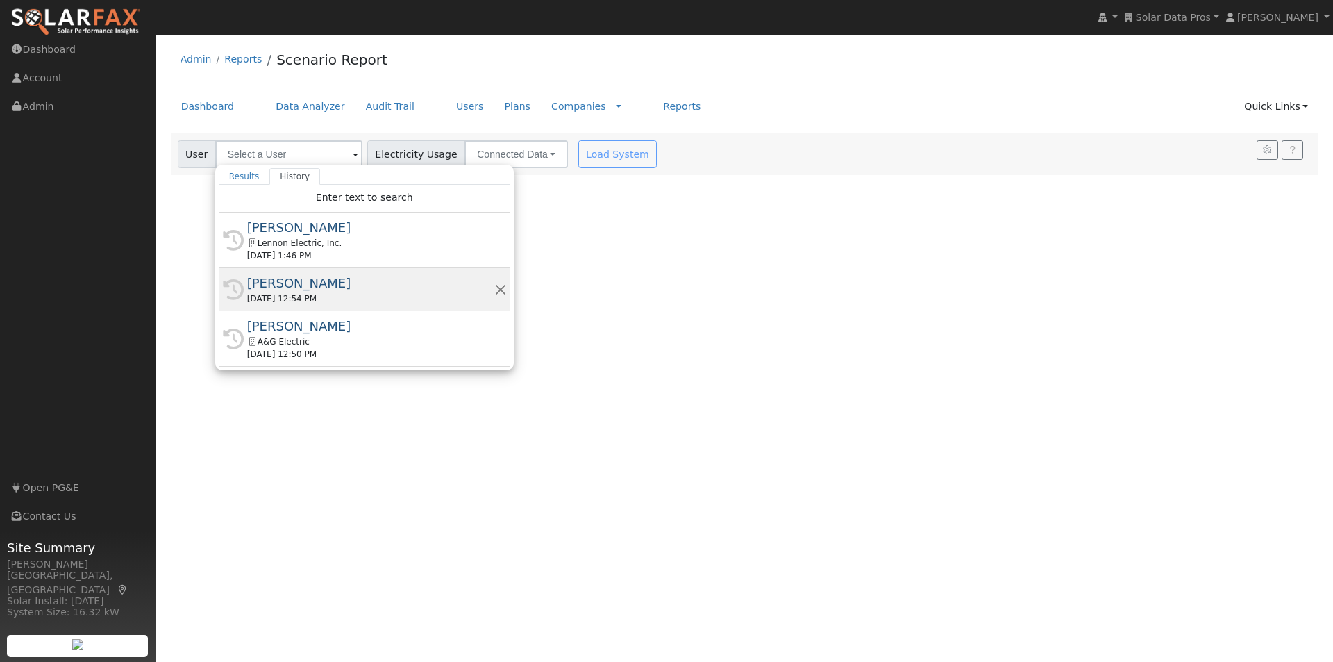
drag, startPoint x: 272, startPoint y: 279, endPoint x: 594, endPoint y: 188, distance: 334.7
click at [276, 279] on div "Shahab Hillyer" at bounding box center [370, 282] width 247 height 19
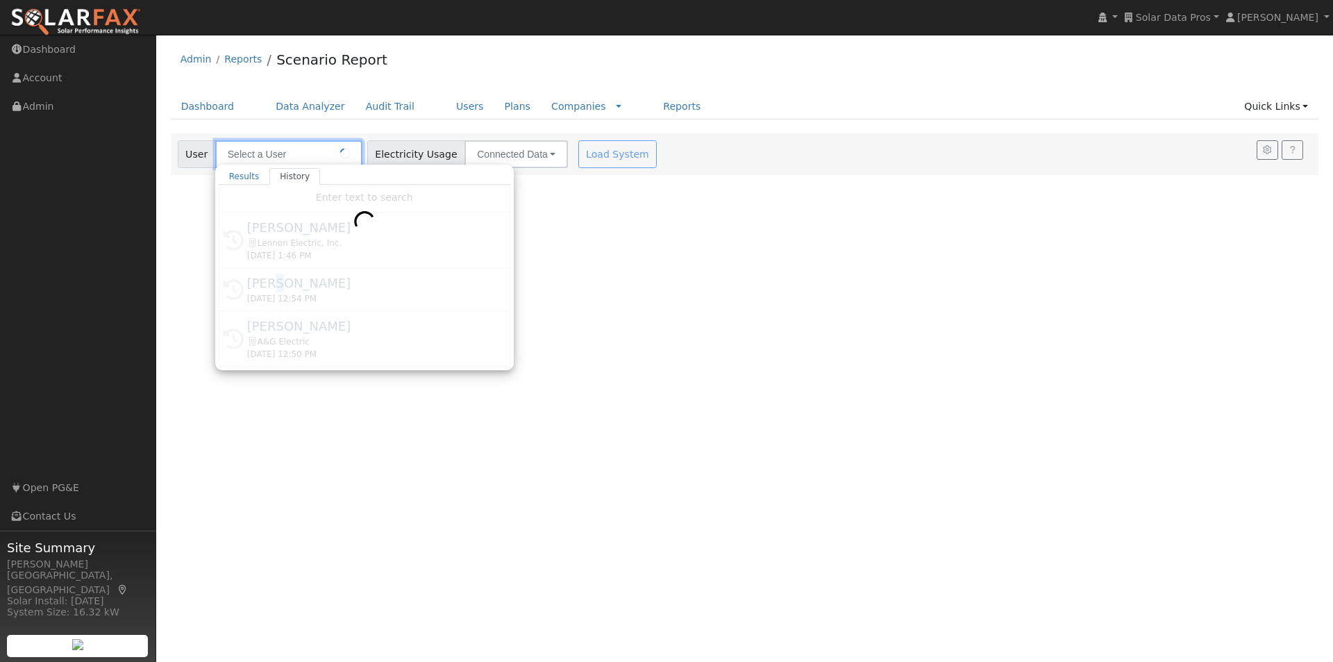
type input "Shahab Hillyer"
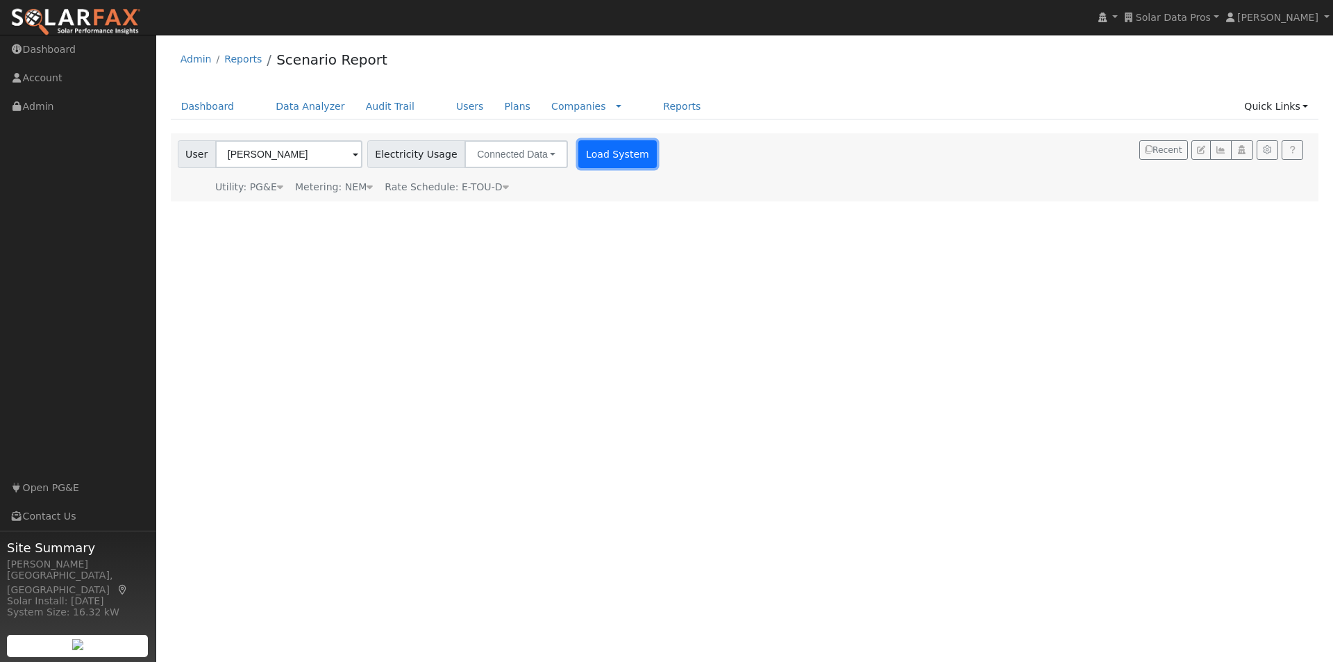
click at [603, 160] on button "Load System" at bounding box center [617, 154] width 79 height 28
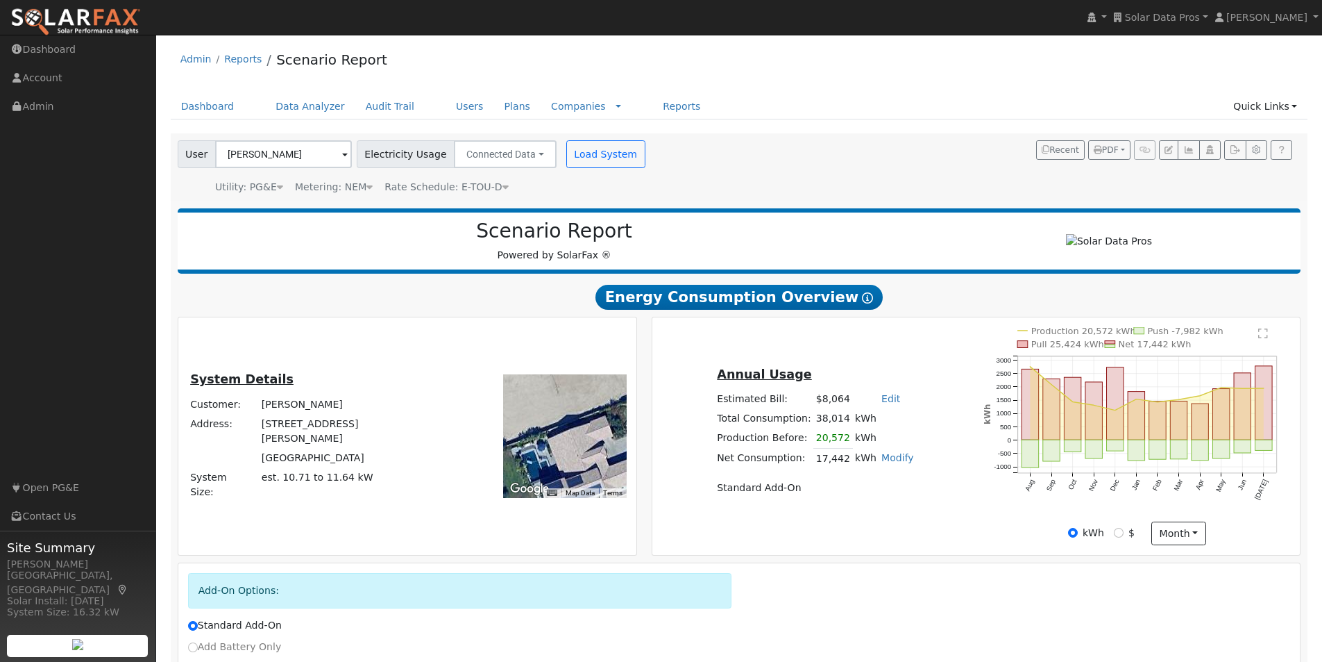
click at [503, 188] on icon at bounding box center [506, 187] width 6 height 10
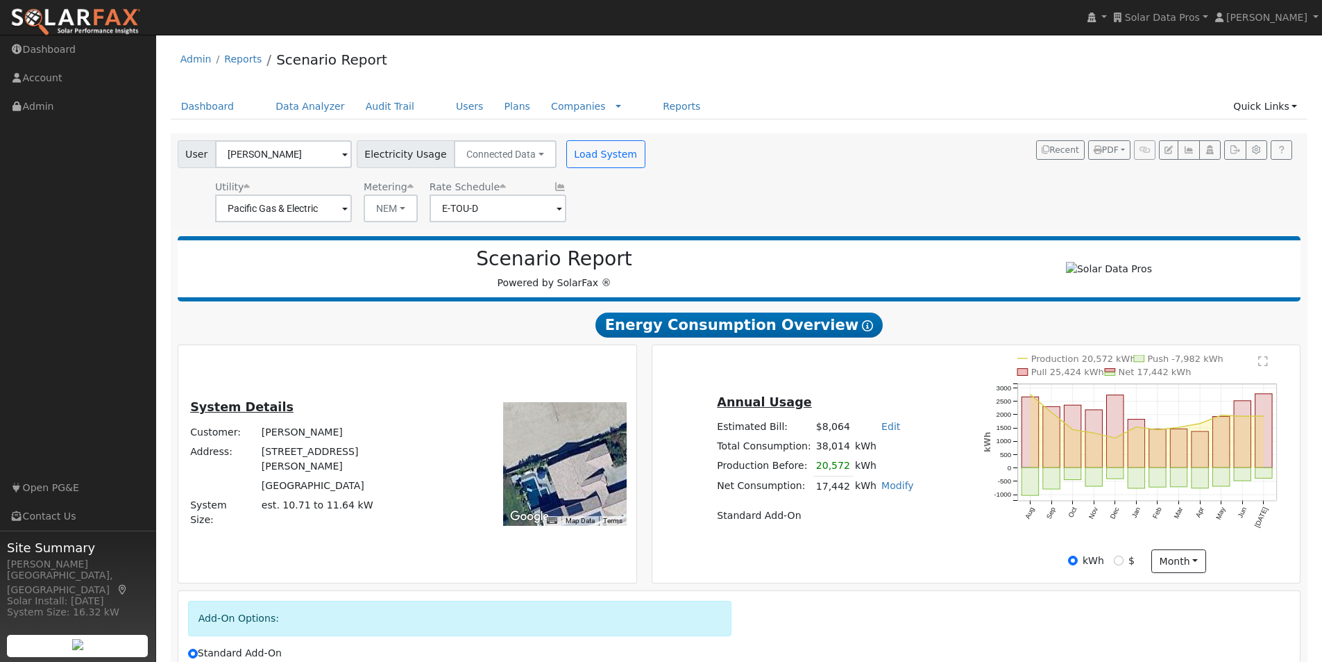
click at [554, 187] on icon at bounding box center [560, 187] width 12 height 10
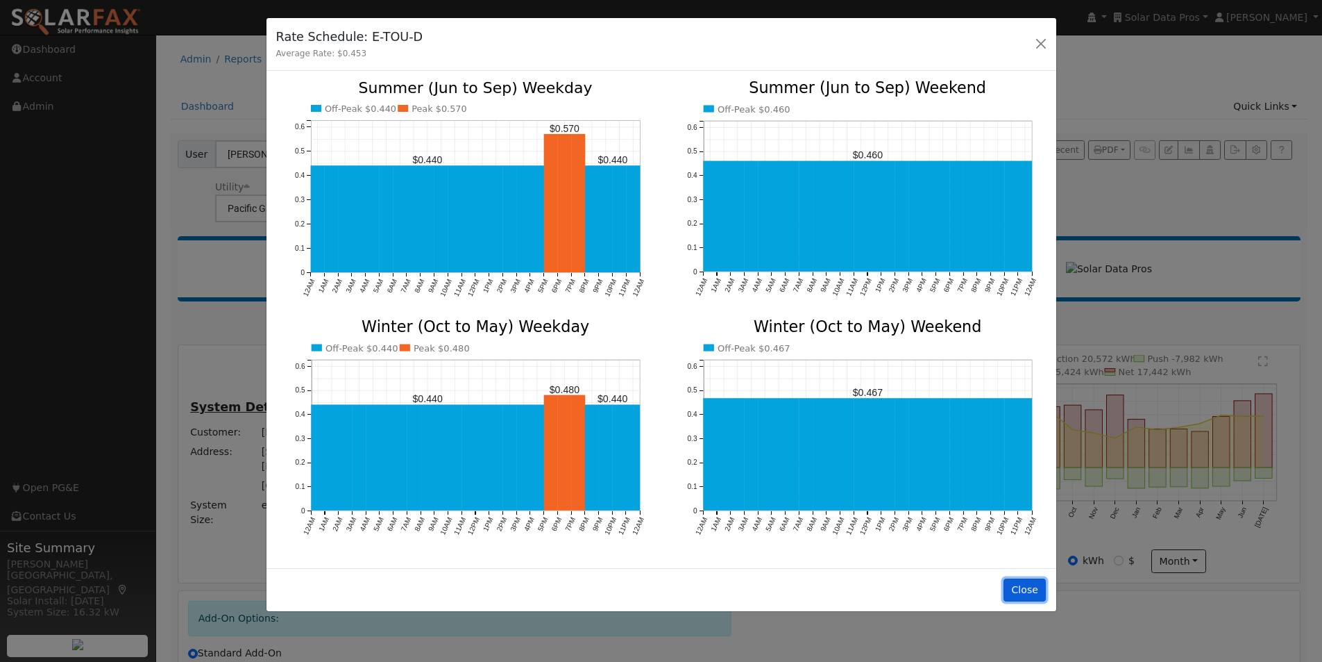
drag, startPoint x: 1031, startPoint y: 583, endPoint x: 948, endPoint y: 498, distance: 118.8
click at [1027, 578] on button "Close" at bounding box center [1025, 590] width 42 height 24
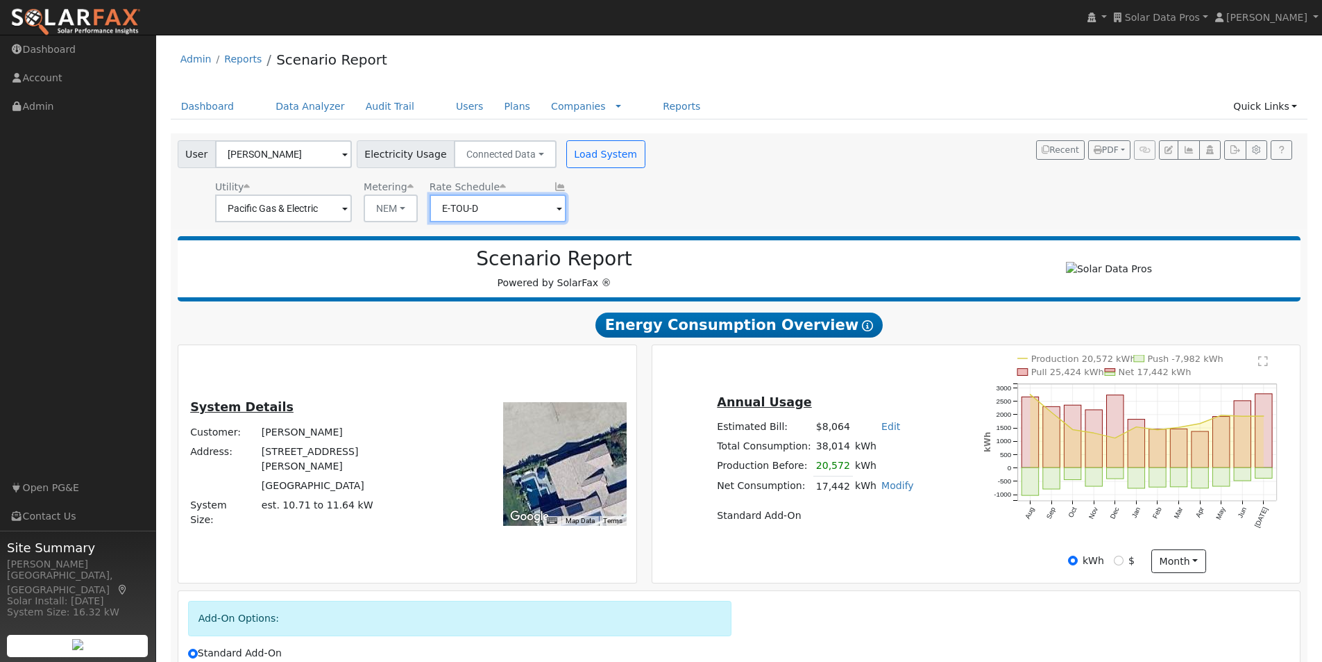
click at [352, 210] on input "E-TOU-D" at bounding box center [283, 208] width 137 height 28
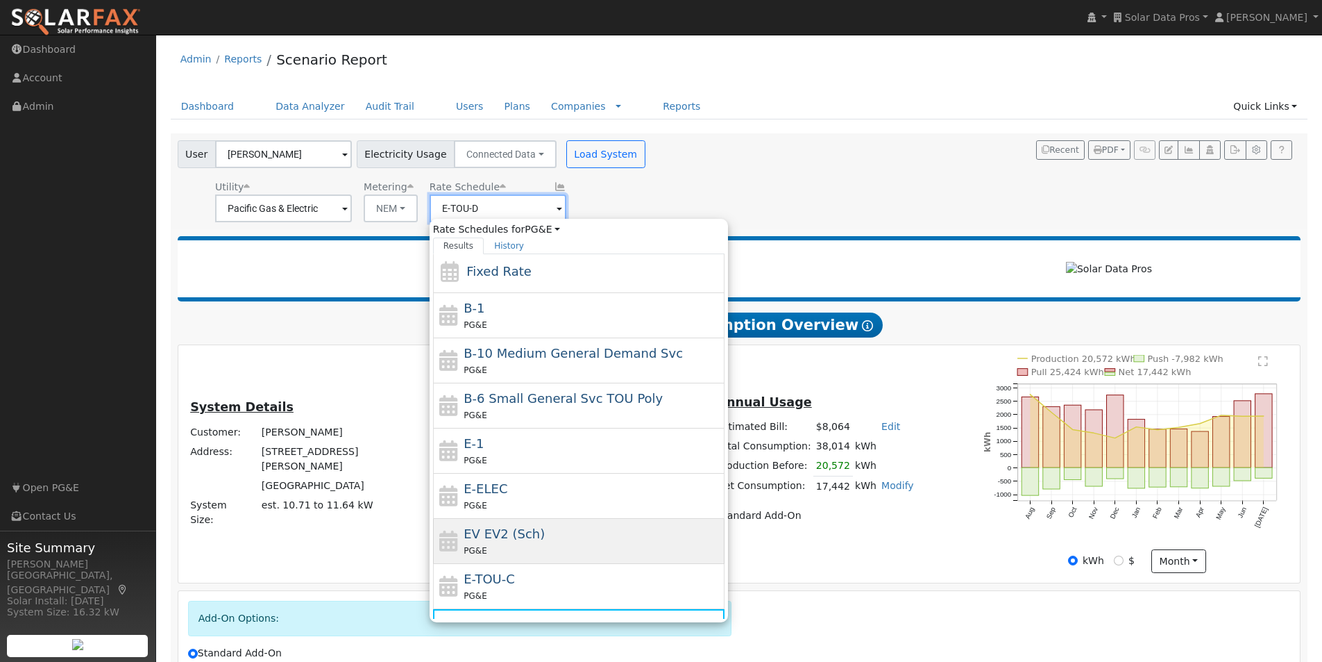
scroll to position [152, 0]
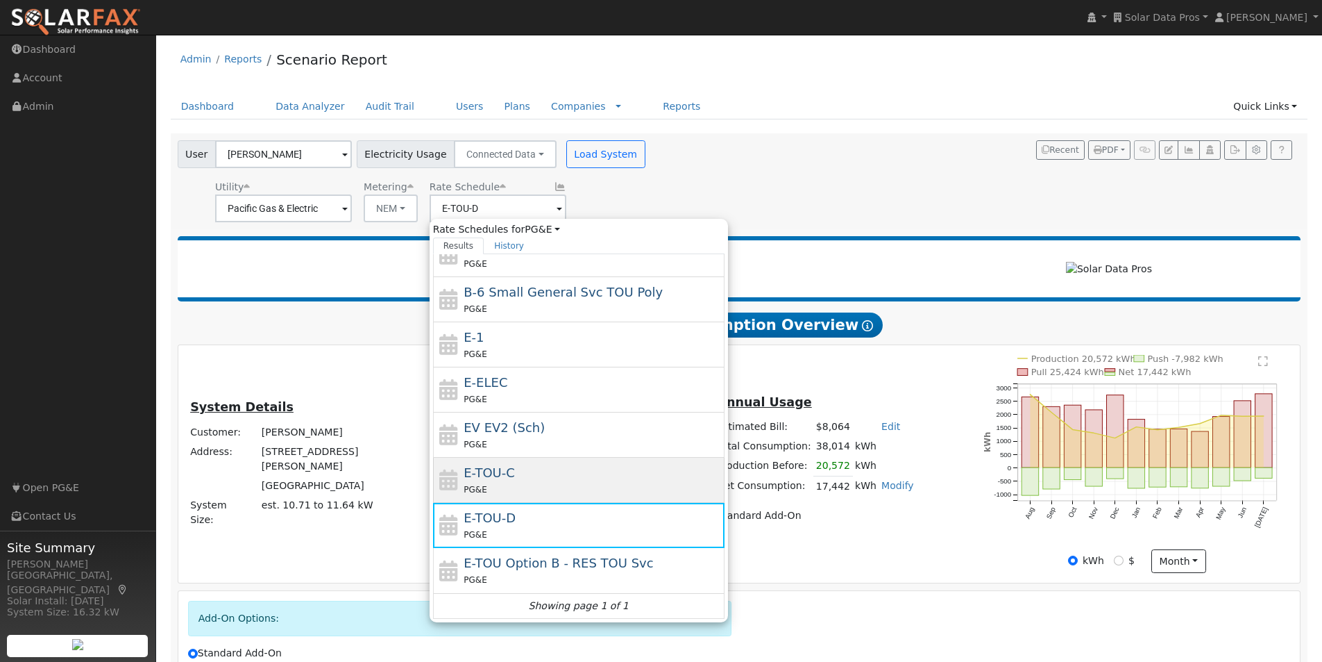
click at [490, 473] on span "E-TOU-C" at bounding box center [489, 472] width 51 height 15
type input "E-TOU-C"
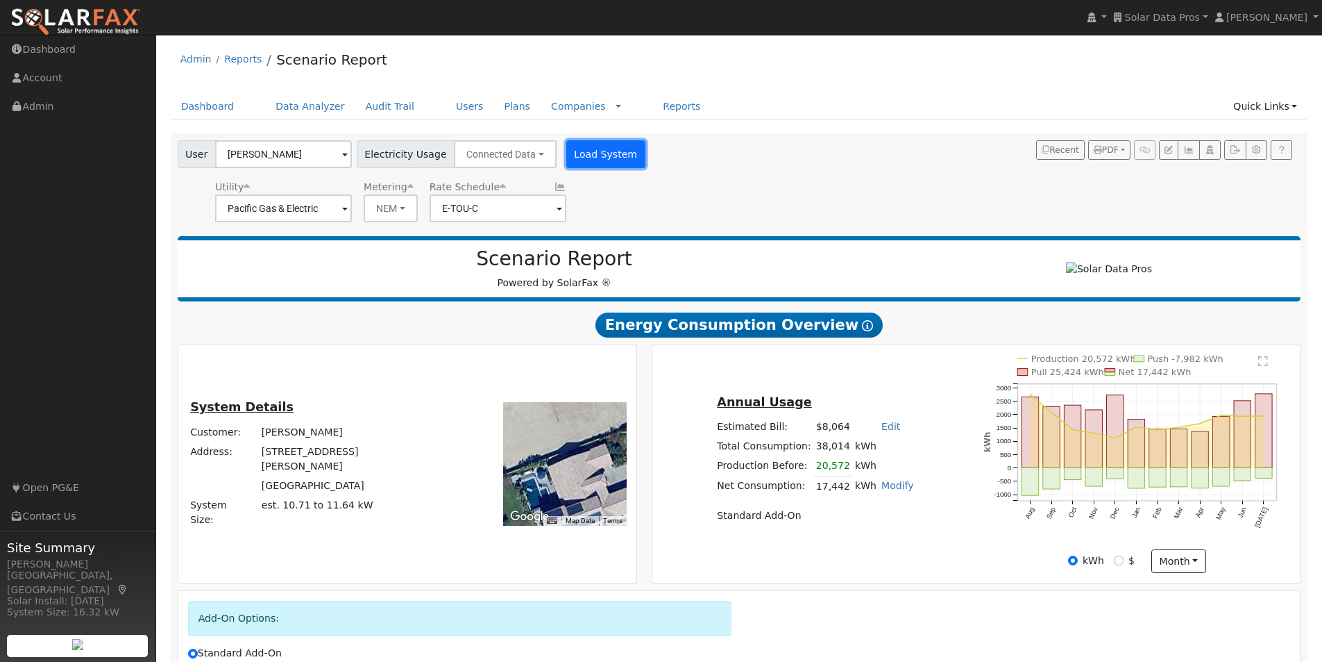
click at [580, 150] on button "Load System" at bounding box center [605, 154] width 79 height 28
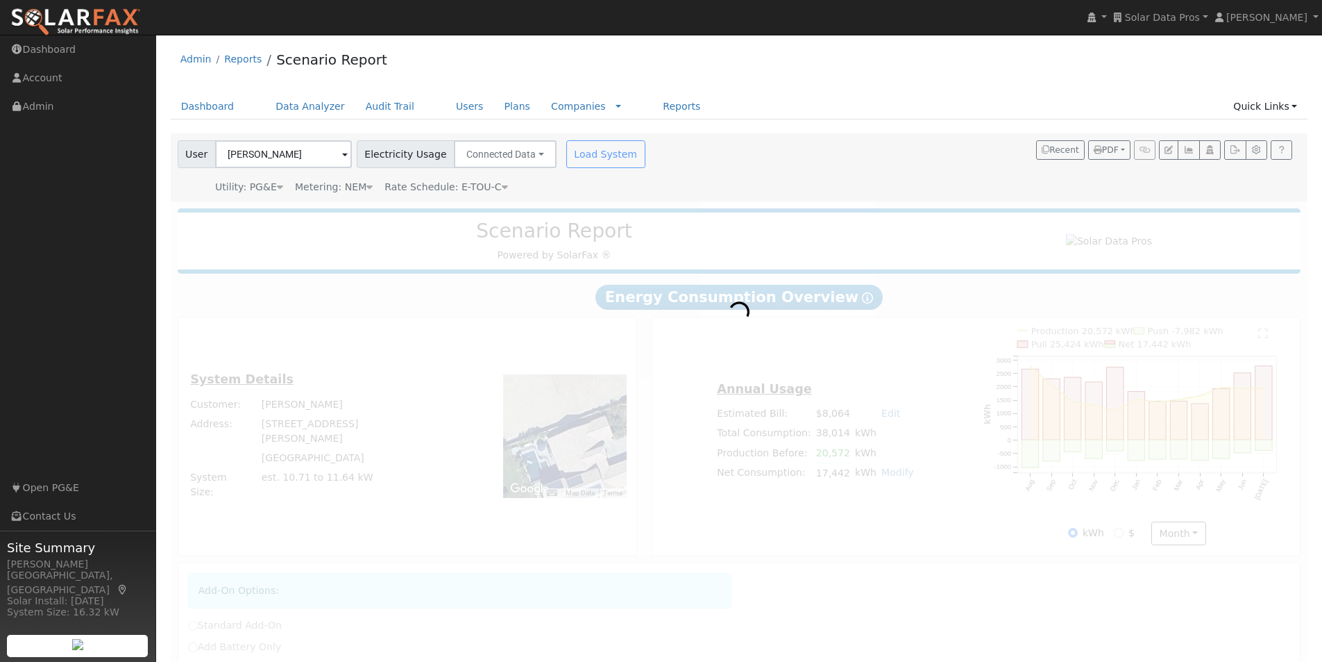
radio input "true"
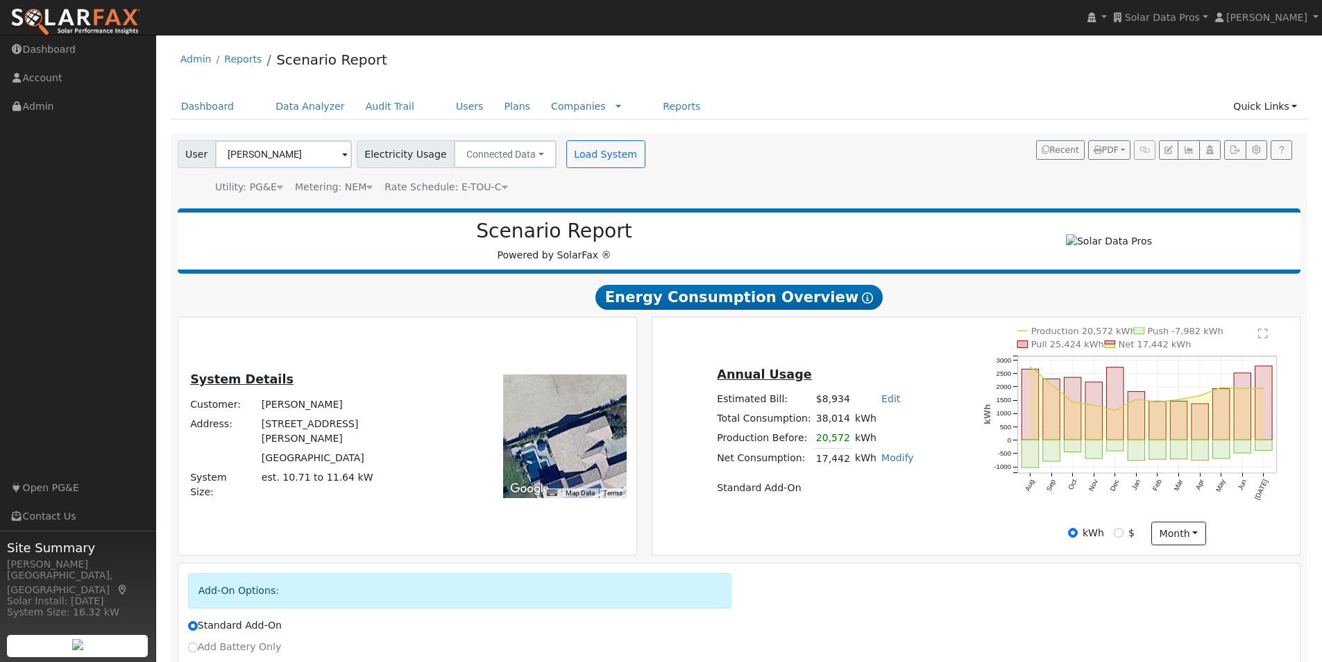
drag, startPoint x: 456, startPoint y: 190, endPoint x: 504, endPoint y: 195, distance: 48.1
click at [457, 189] on span "Rate Schedule: E-TOU-C" at bounding box center [446, 186] width 123 height 11
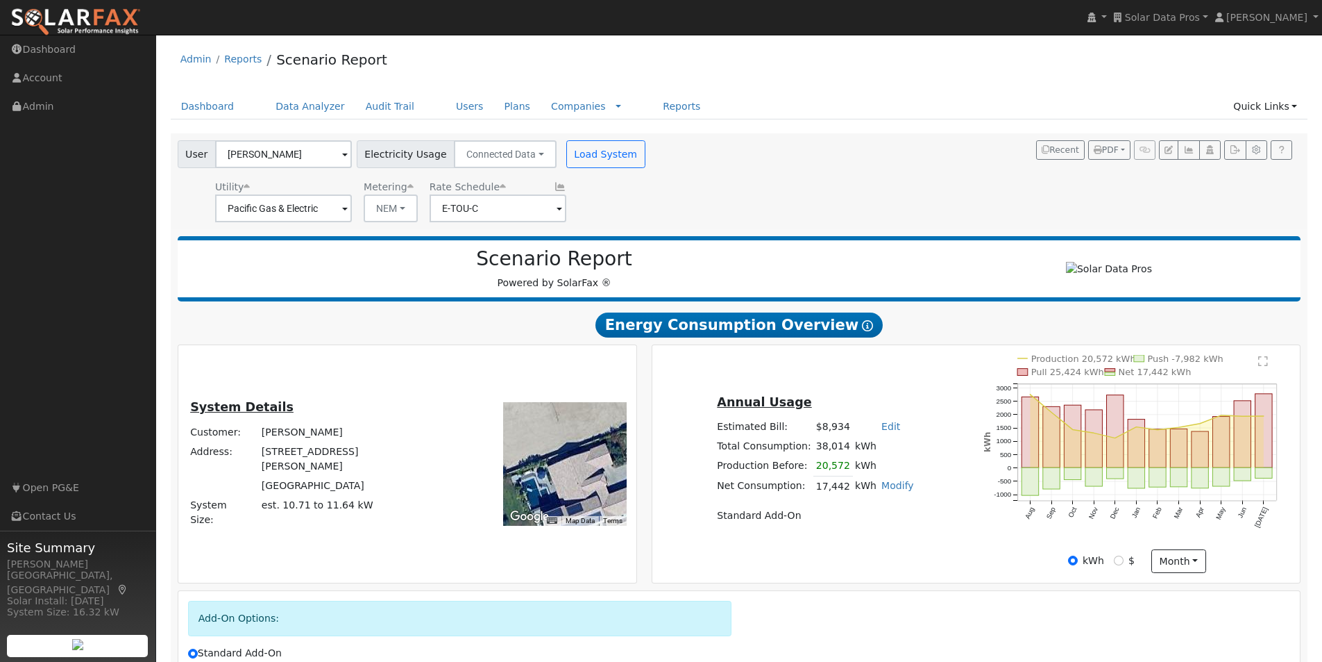
click at [554, 186] on icon at bounding box center [560, 187] width 12 height 10
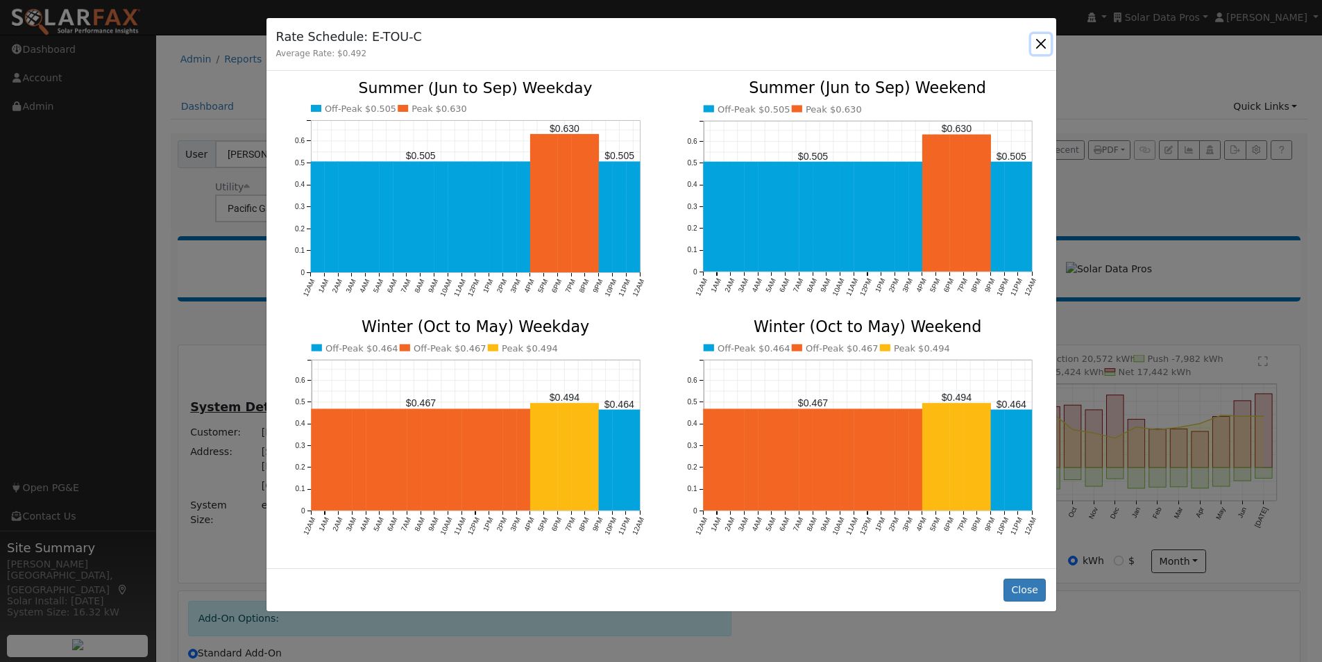
click at [1045, 42] on button "button" at bounding box center [1040, 43] width 19 height 19
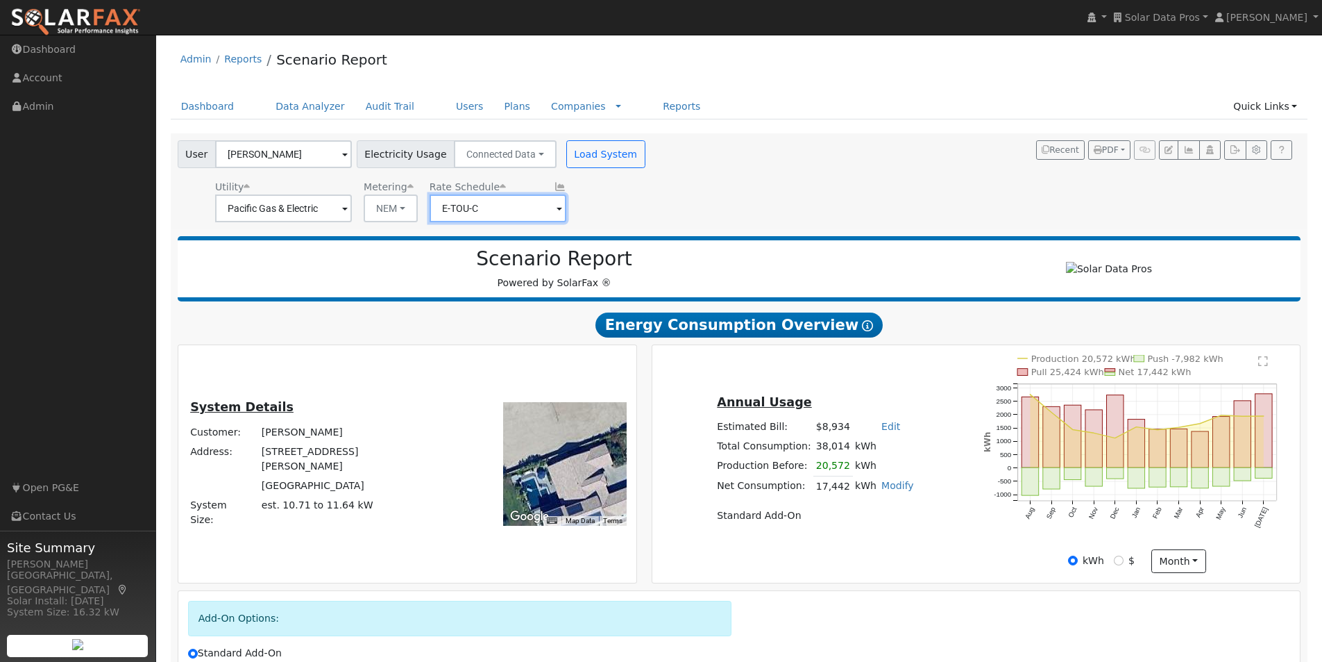
click at [352, 197] on input "E-TOU-C" at bounding box center [283, 208] width 137 height 28
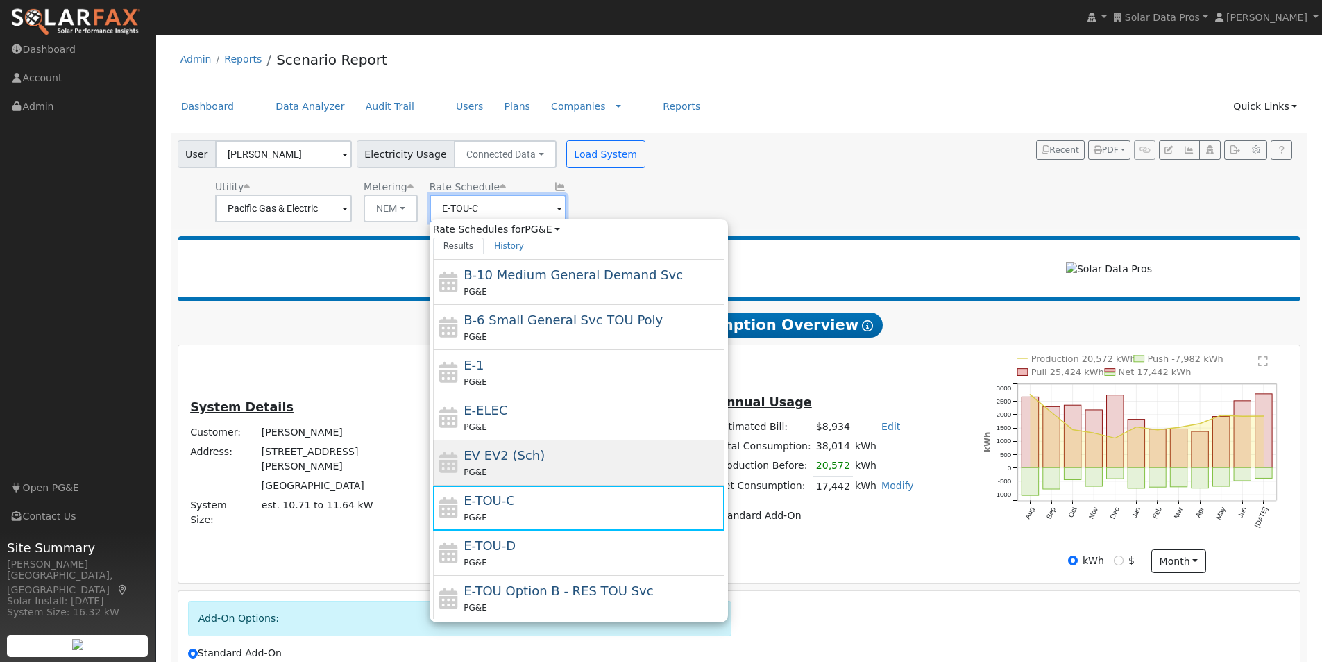
scroll to position [139, 0]
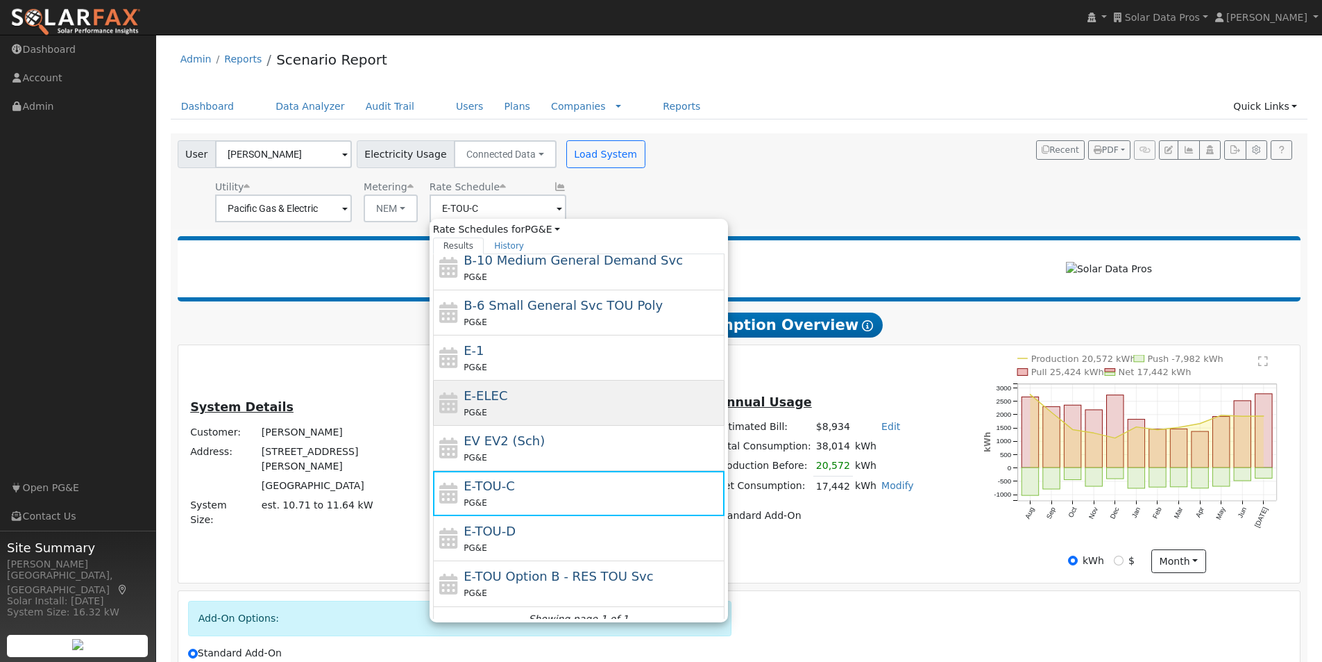
click at [475, 394] on span "E-ELEC" at bounding box center [486, 395] width 44 height 15
type input "E-ELEC"
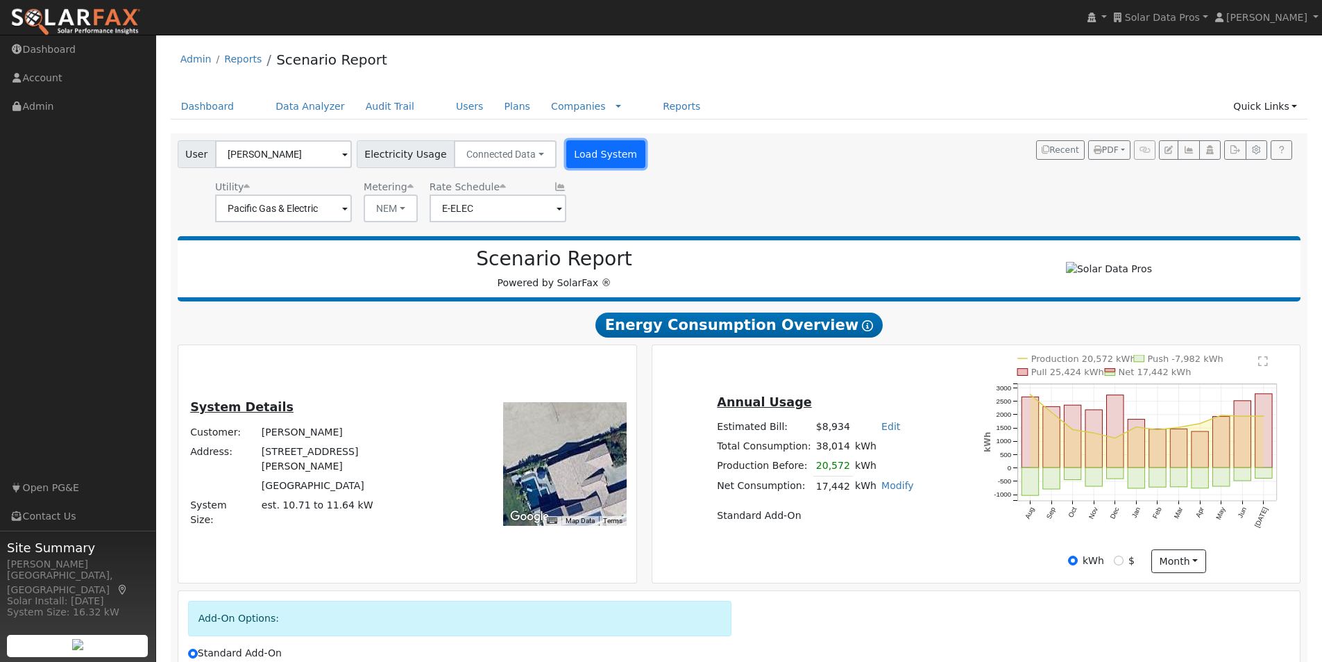
click at [581, 150] on button "Load System" at bounding box center [605, 154] width 79 height 28
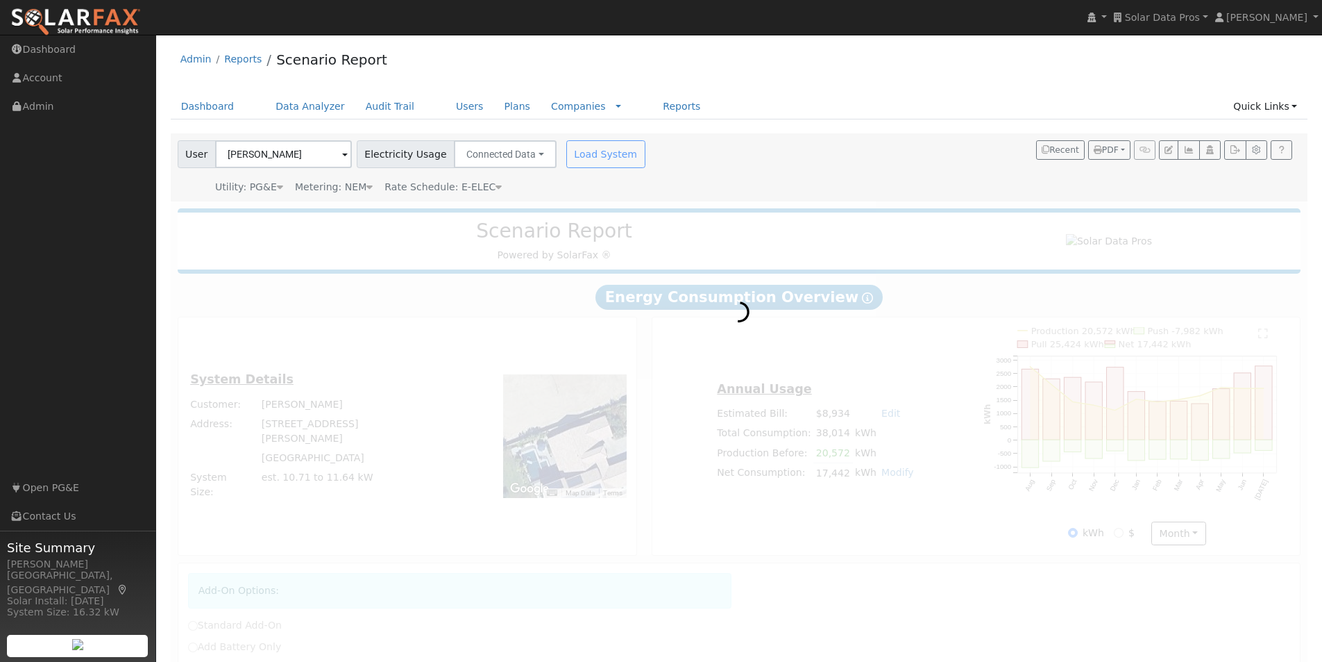
radio input "true"
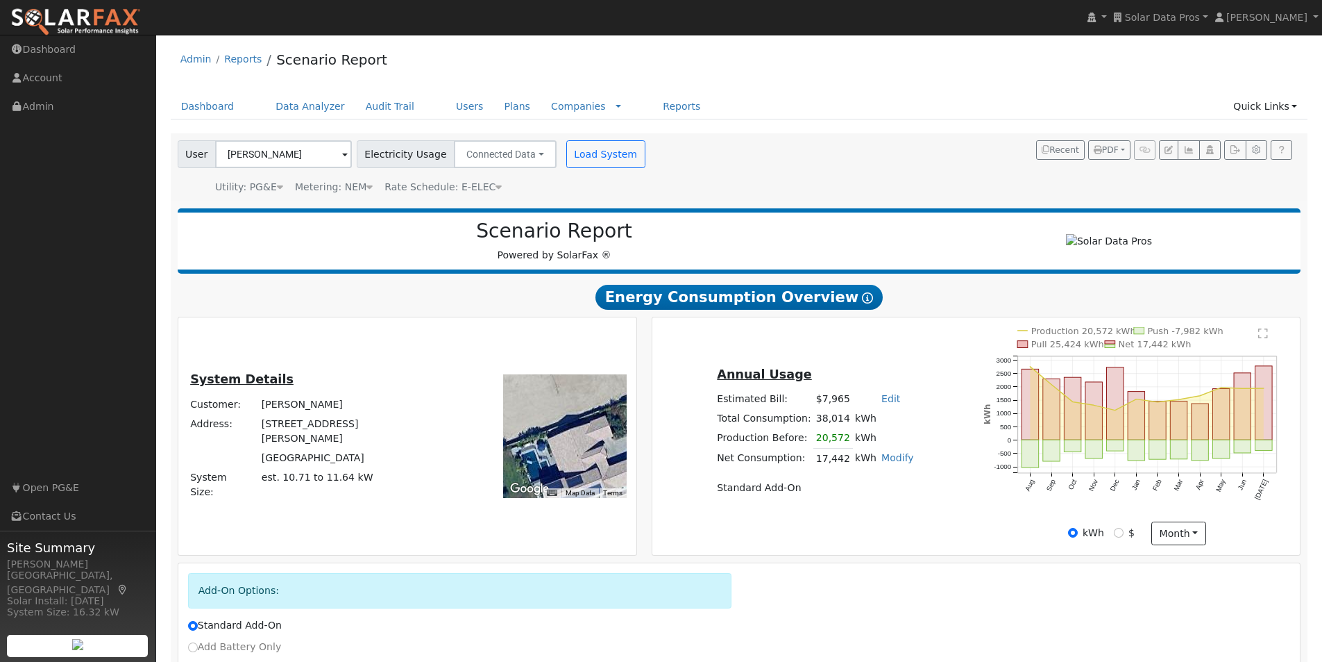
click at [448, 186] on span "Rate Schedule: E-ELEC" at bounding box center [443, 186] width 117 height 11
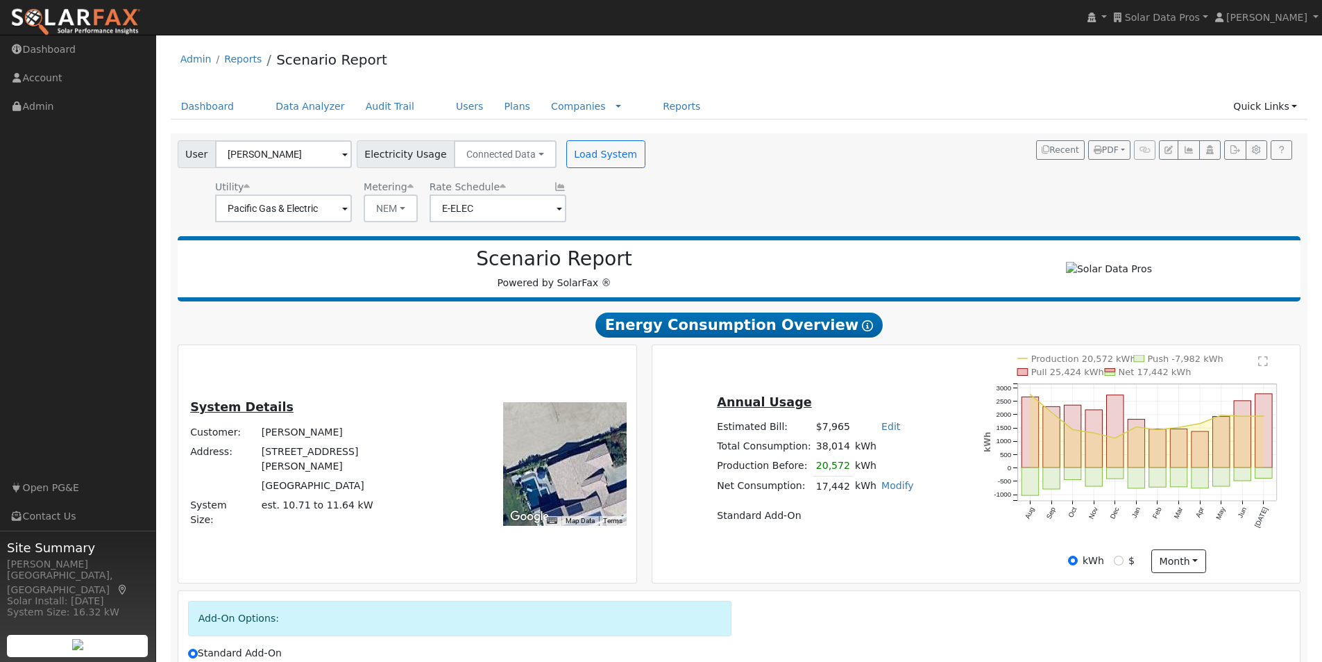
click at [554, 187] on icon at bounding box center [560, 187] width 12 height 10
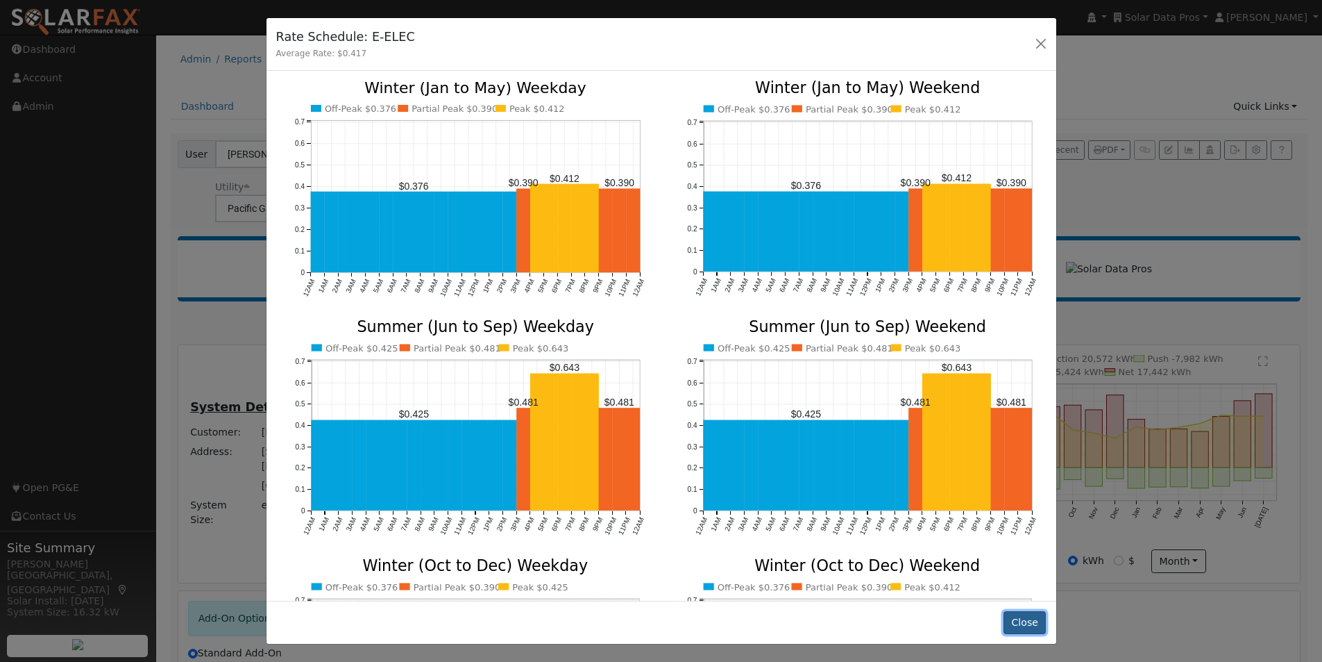
drag, startPoint x: 1014, startPoint y: 627, endPoint x: 1019, endPoint y: 618, distance: 10.2
click at [1015, 625] on button "Close" at bounding box center [1025, 623] width 42 height 24
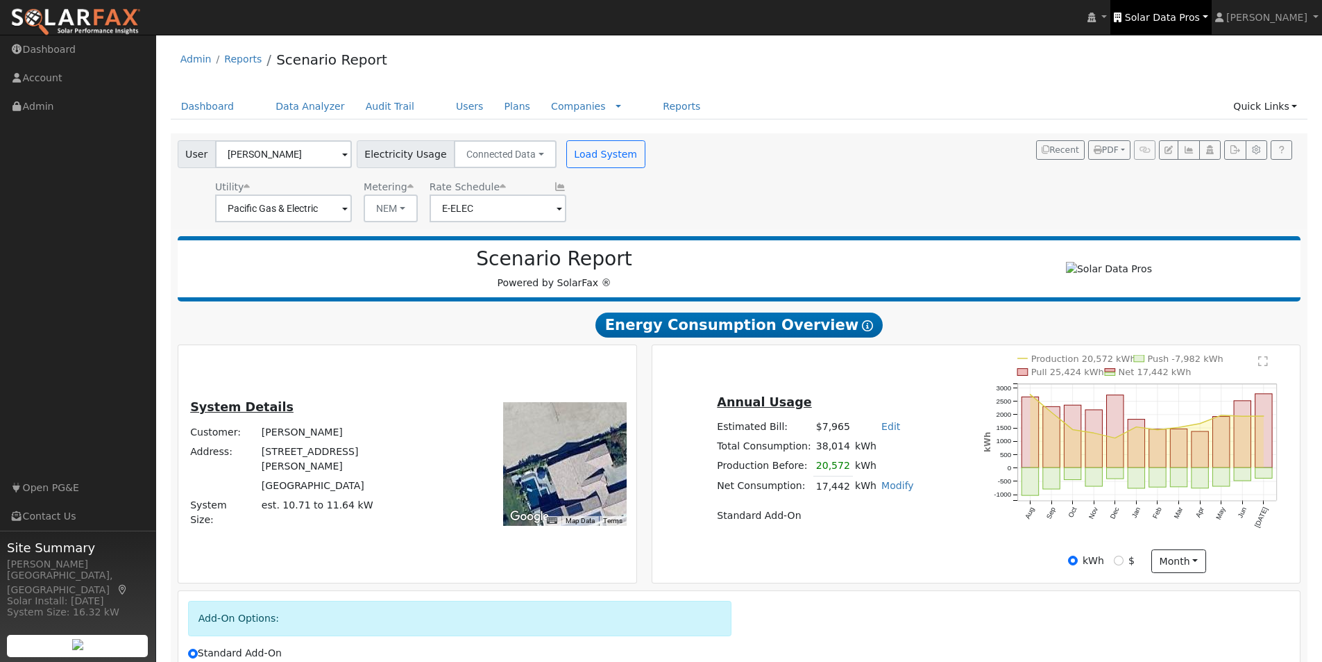
drag, startPoint x: 1176, startPoint y: 13, endPoint x: 1192, endPoint y: 6, distance: 17.4
click at [1178, 12] on span "Solar Data Pros" at bounding box center [1162, 17] width 75 height 11
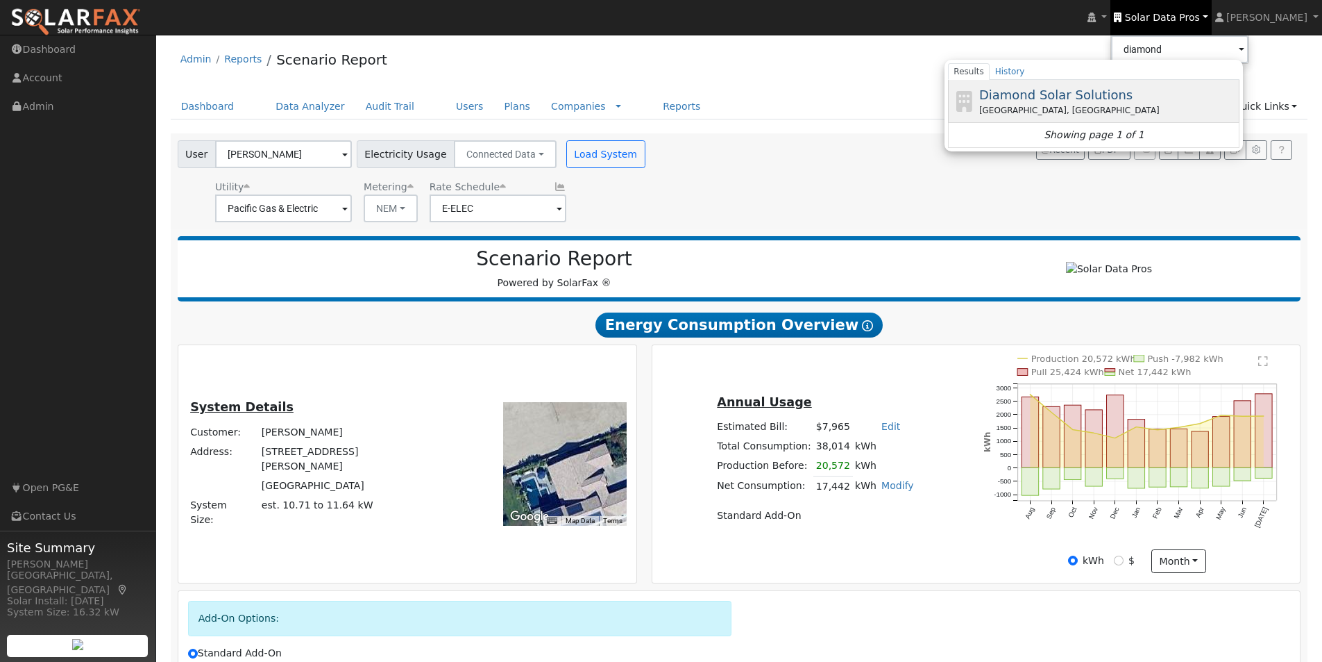
drag, startPoint x: 1043, startPoint y: 94, endPoint x: 1035, endPoint y: 102, distance: 11.3
click at [1042, 94] on span "Diamond Solar Solutions" at bounding box center [1055, 94] width 153 height 15
type input "Diamond Solar Solutions"
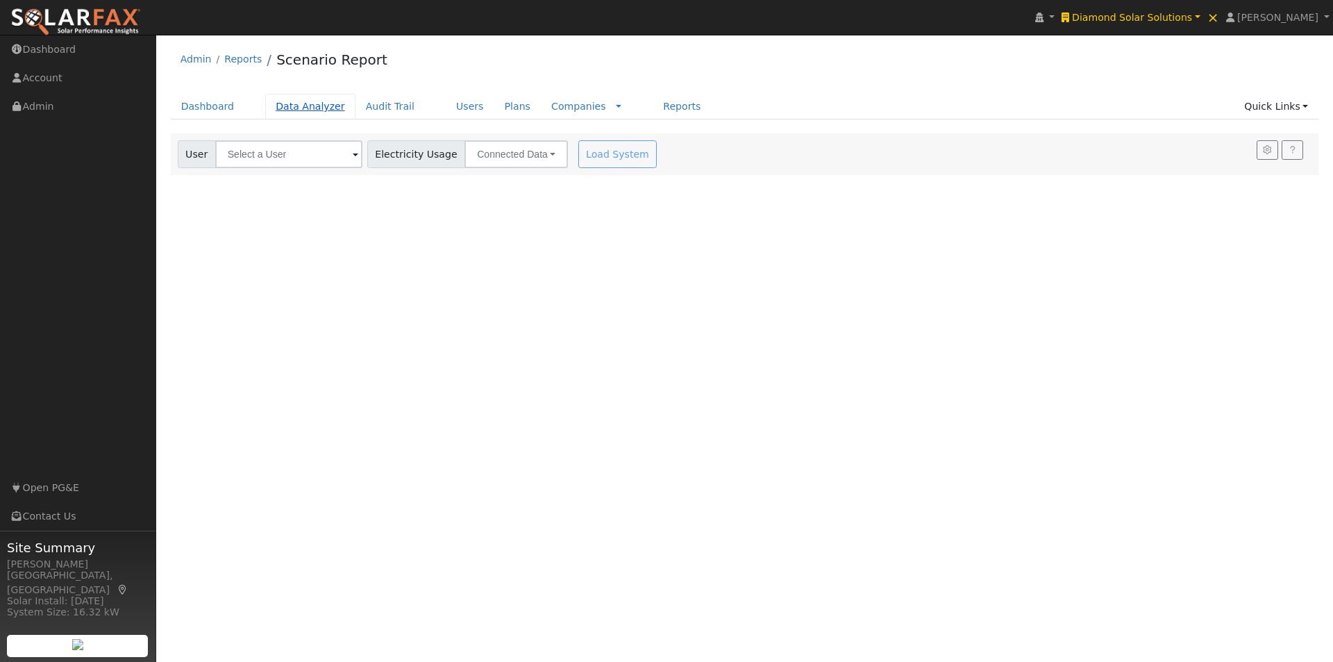
click at [295, 110] on link "Data Analyzer" at bounding box center [310, 107] width 90 height 26
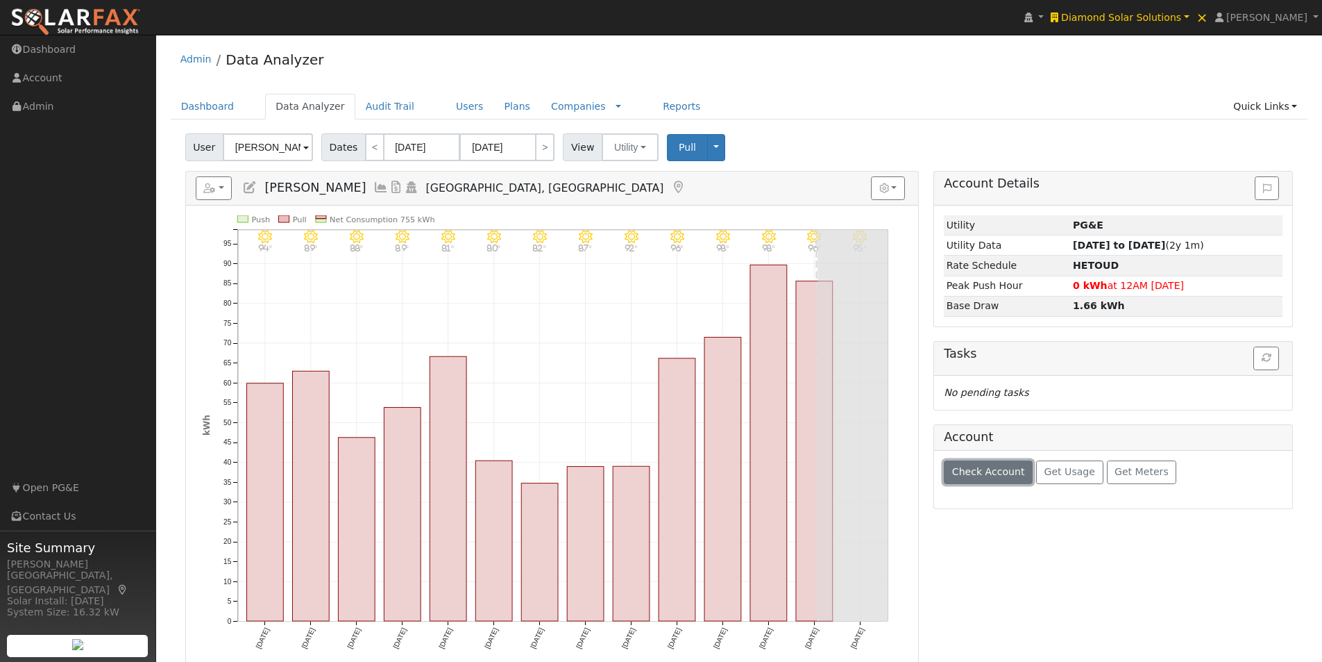
click at [979, 469] on span "Check Account" at bounding box center [988, 471] width 73 height 11
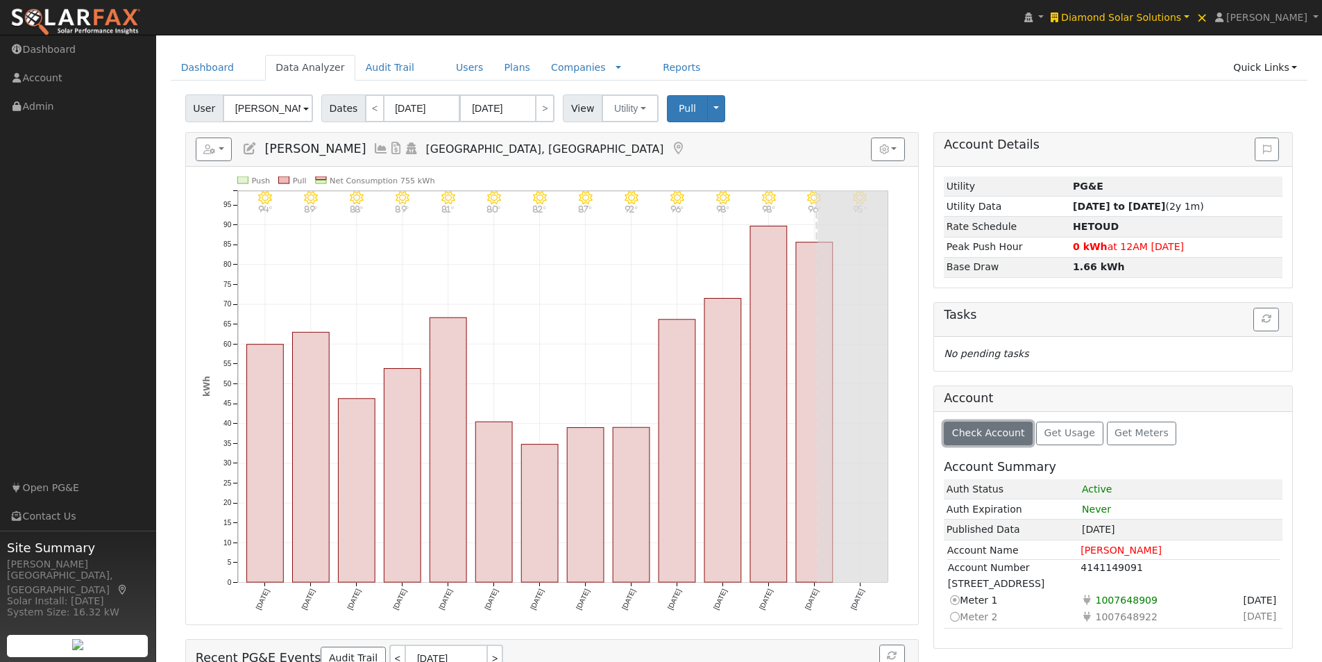
scroll to position [44, 0]
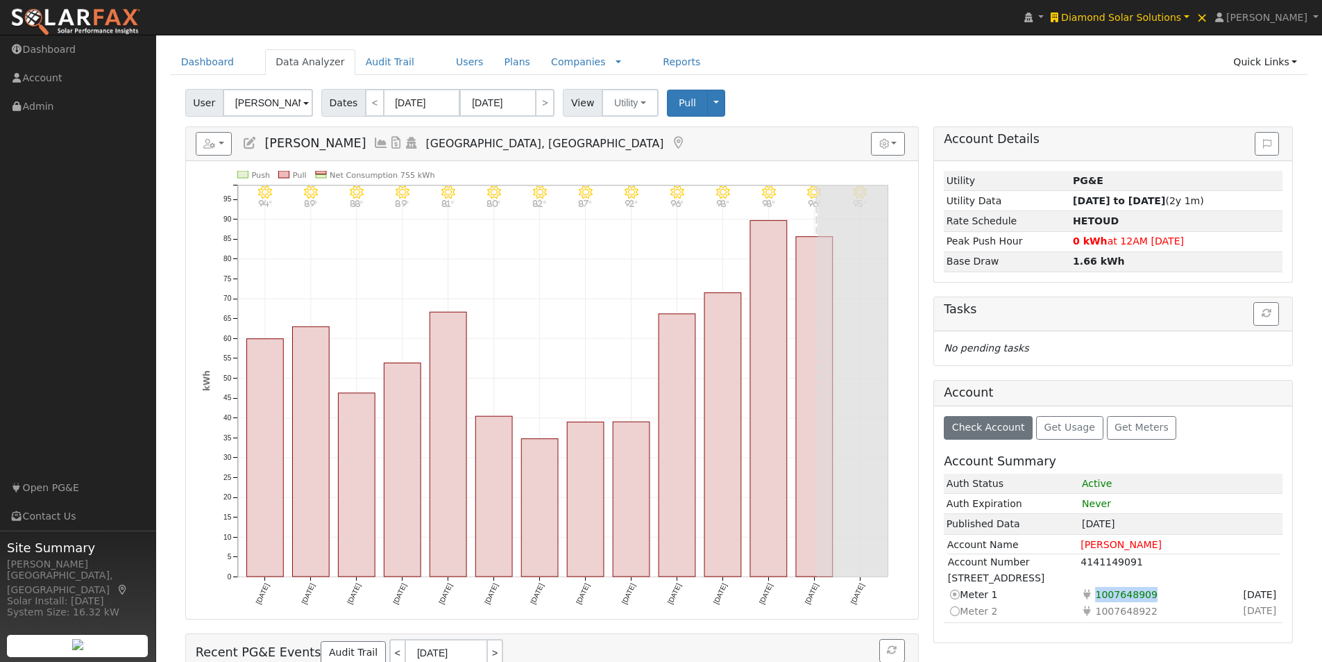
drag, startPoint x: 1156, startPoint y: 596, endPoint x: 1170, endPoint y: 574, distance: 25.6
click at [1094, 600] on td "Electricity 1007648909" at bounding box center [1147, 594] width 134 height 17
copy span "1007648909"
click at [253, 102] on input "Nicole Bringas" at bounding box center [268, 103] width 90 height 28
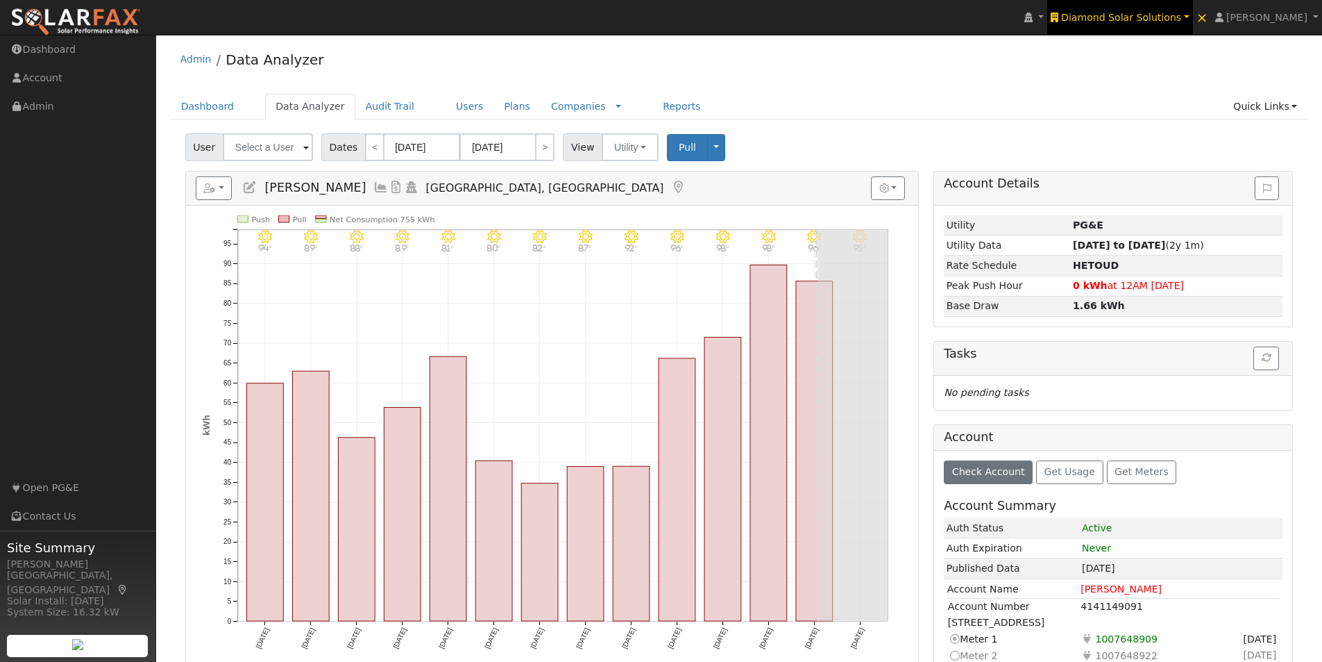
click at [1140, 20] on span "Diamond Solar Solutions" at bounding box center [1121, 17] width 120 height 11
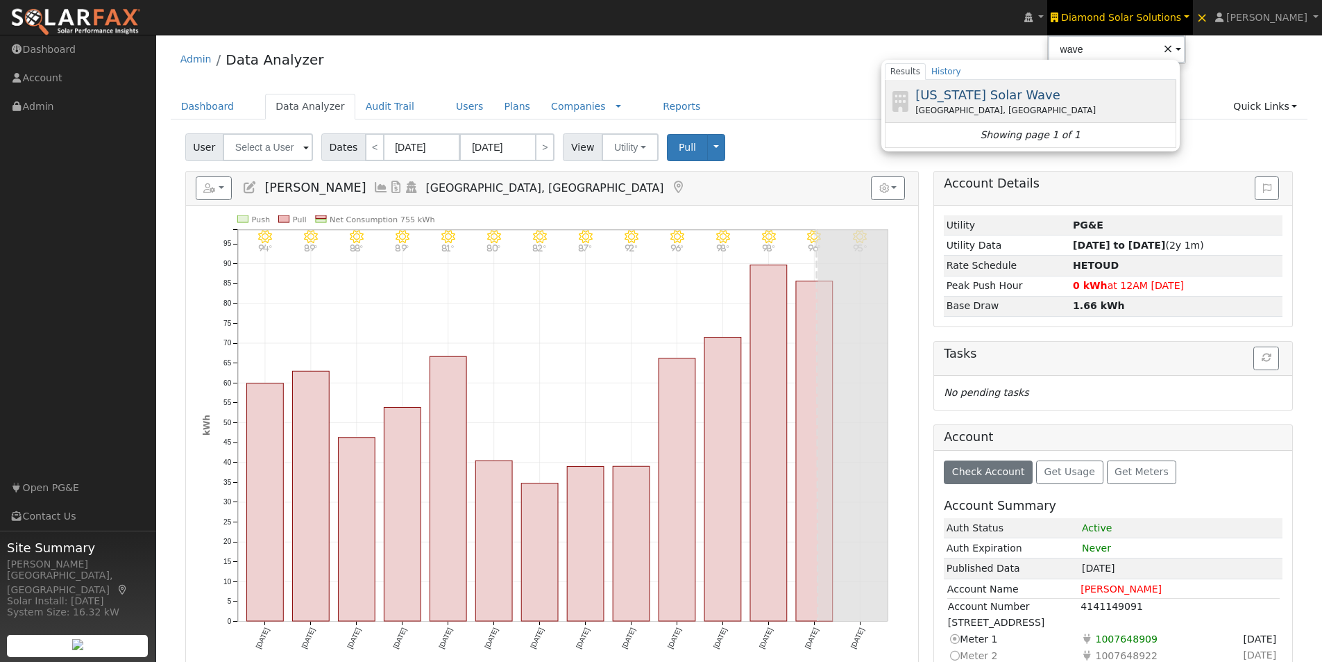
click at [990, 92] on span "[US_STATE] Solar Wave" at bounding box center [988, 94] width 145 height 15
type input "[US_STATE] Solar Wave"
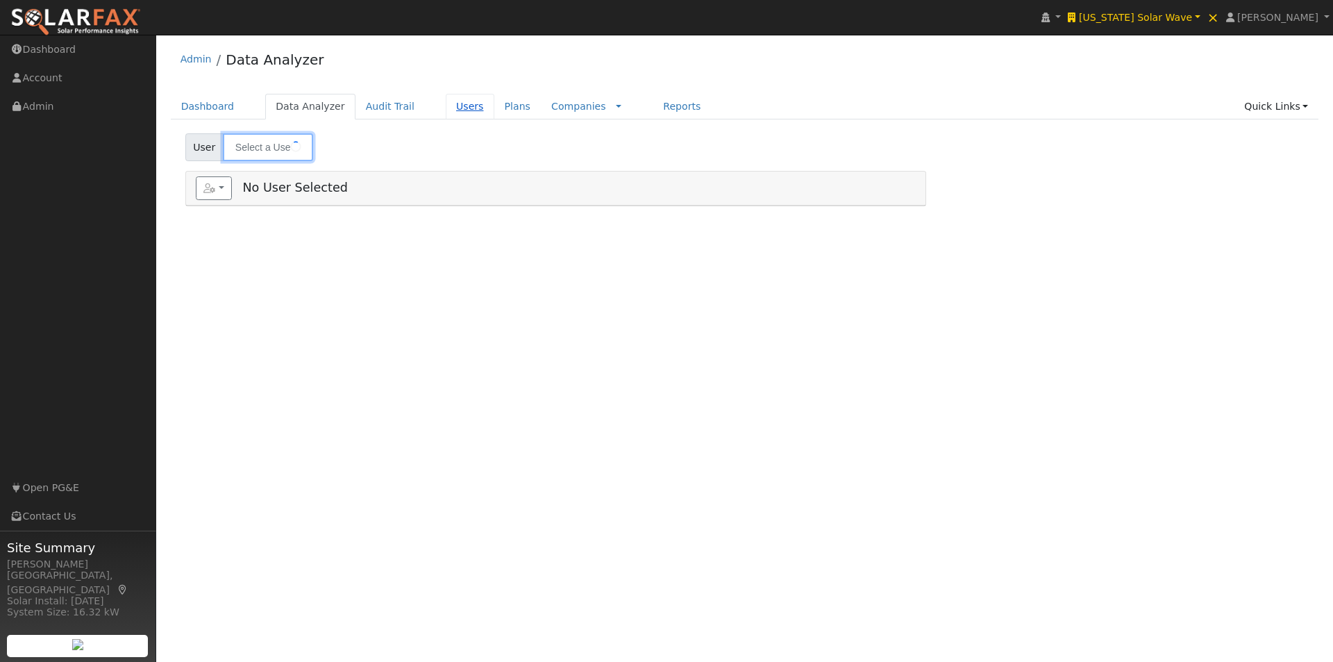
type input "[PERSON_NAME]"
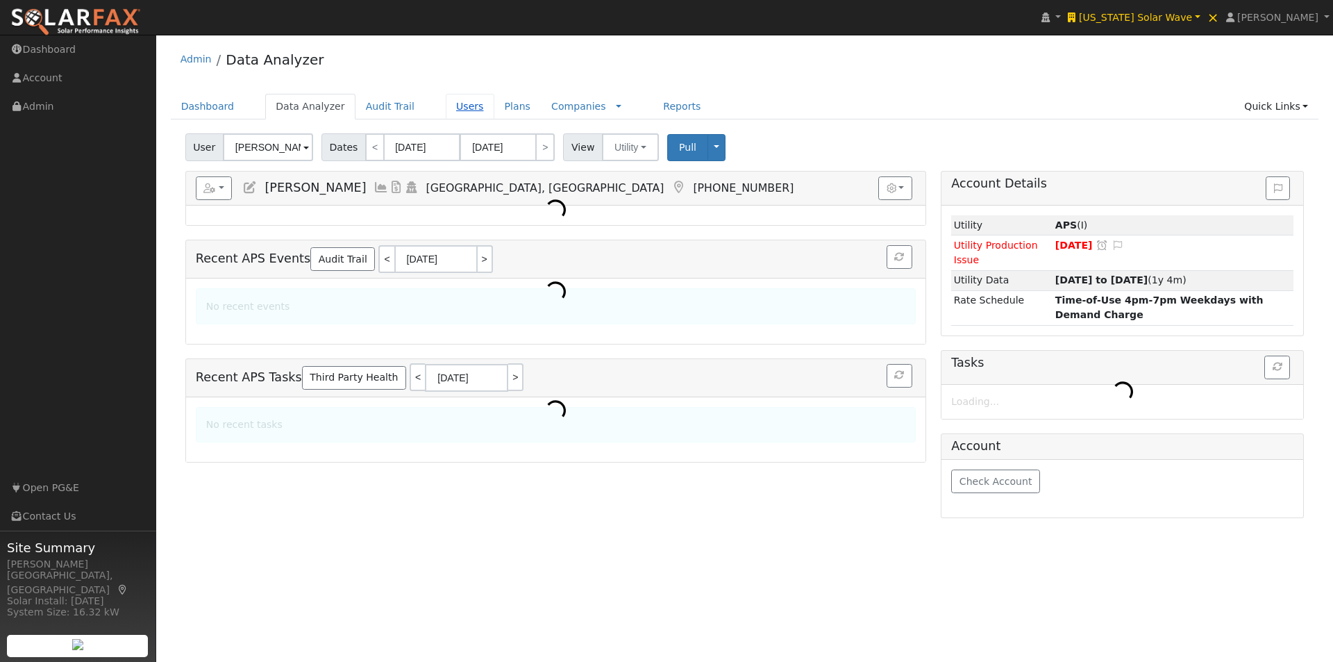
click at [446, 106] on link "Users" at bounding box center [470, 107] width 49 height 26
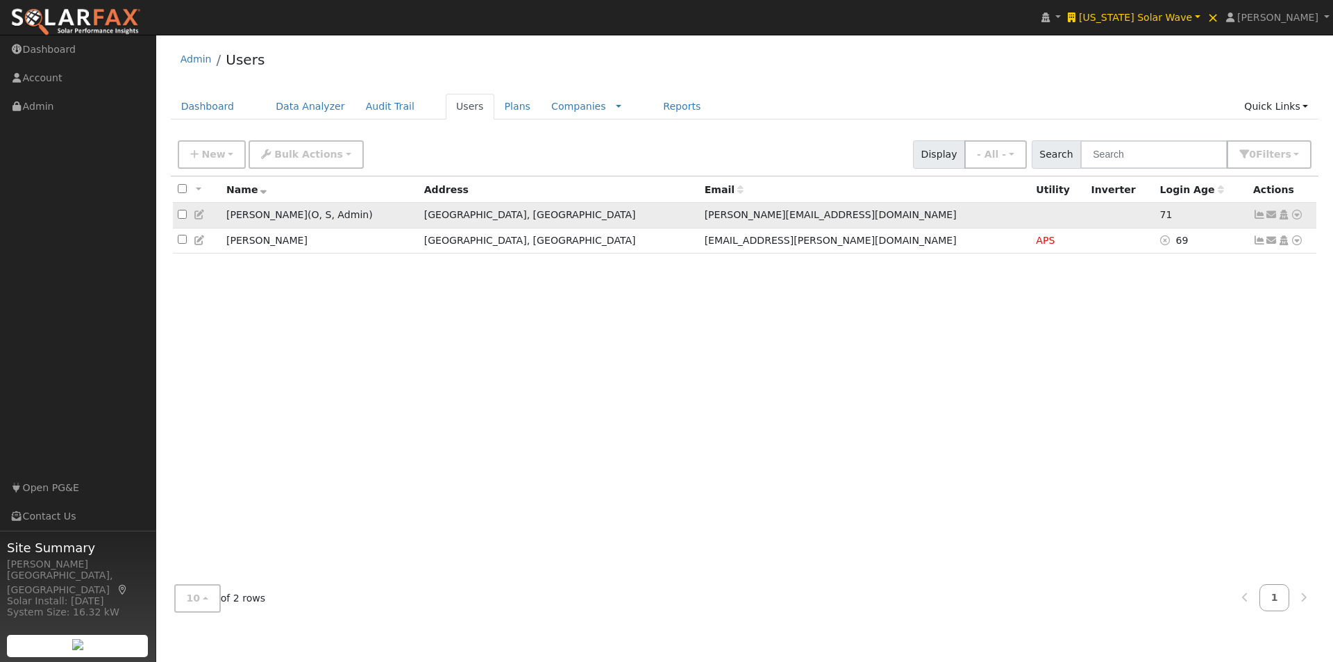
click at [197, 214] on icon at bounding box center [200, 215] width 12 height 10
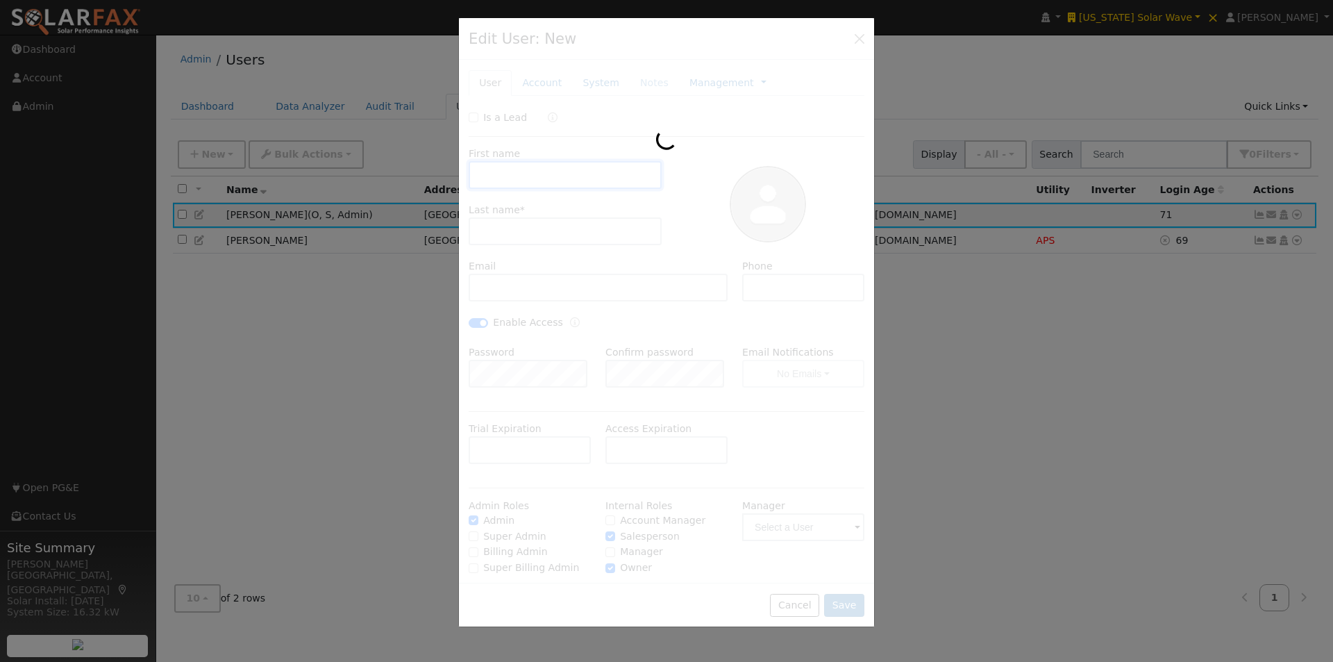
type input "[PERSON_NAME]"
type input "[PERSON_NAME][EMAIL_ADDRESS][DOMAIN_NAME]"
type input "[PHONE_NUMBER]"
checkbox input "true"
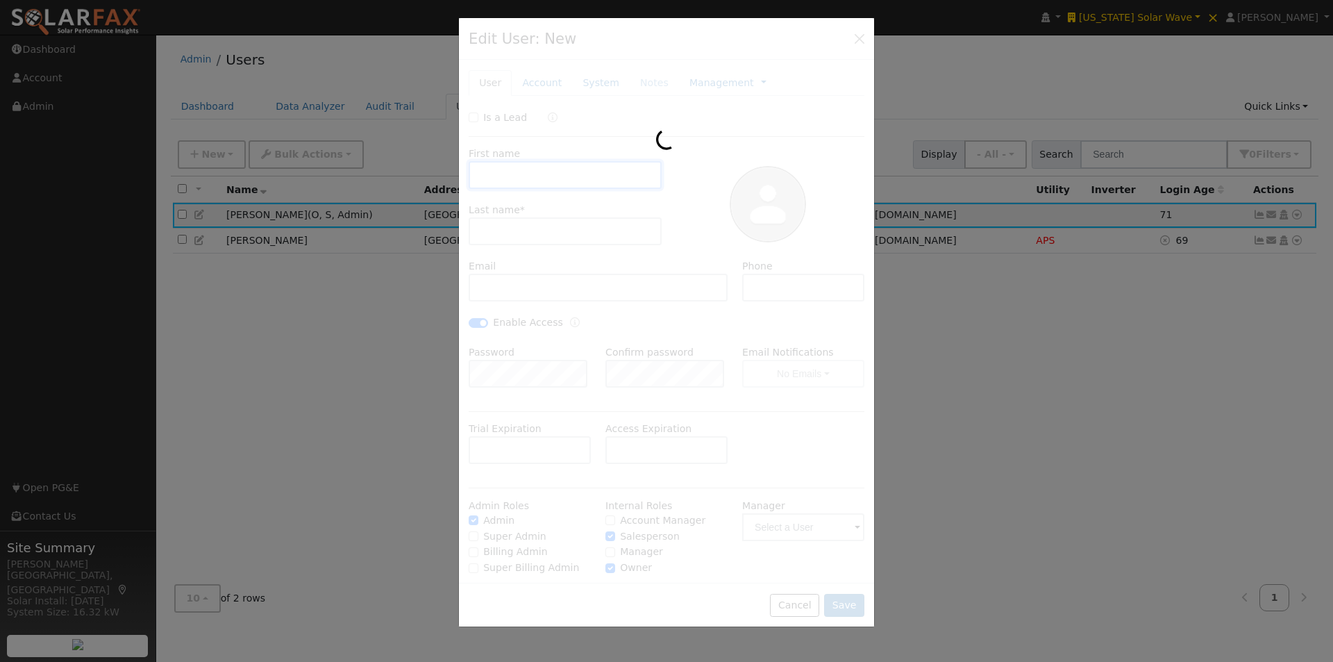
checkbox input "true"
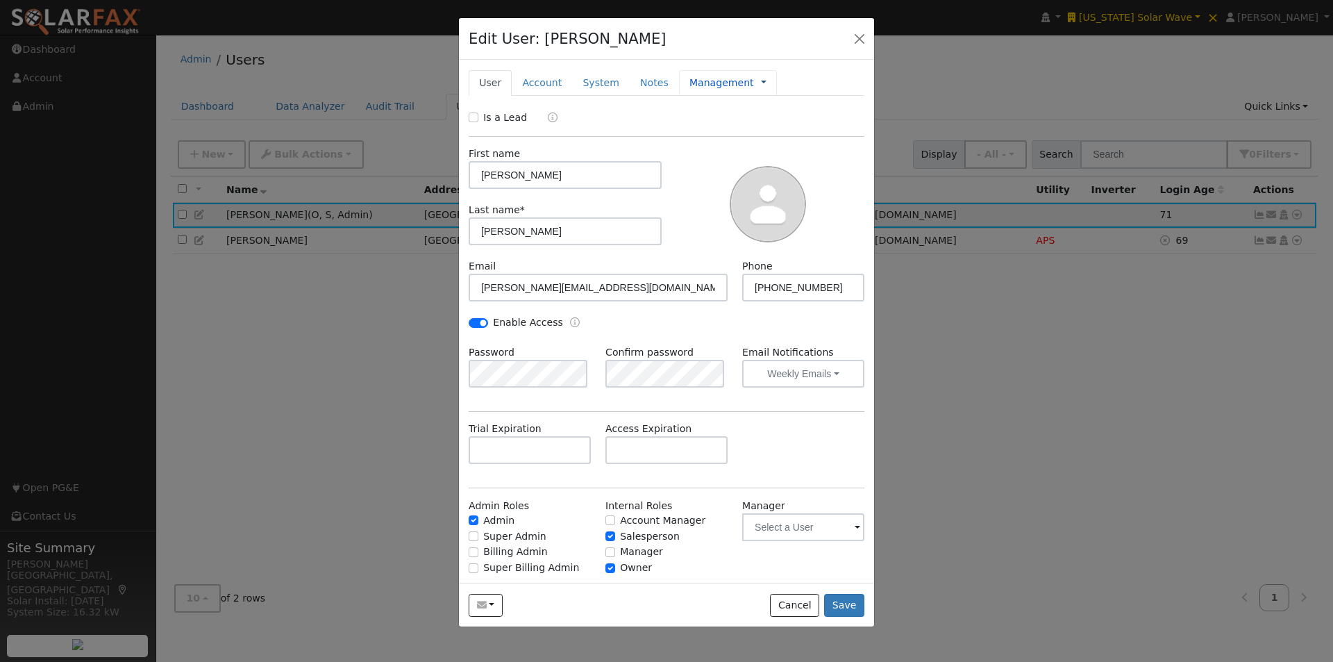
click at [761, 83] on link at bounding box center [764, 83] width 6 height 15
click at [761, 149] on link "Timeline" at bounding box center [809, 146] width 96 height 19
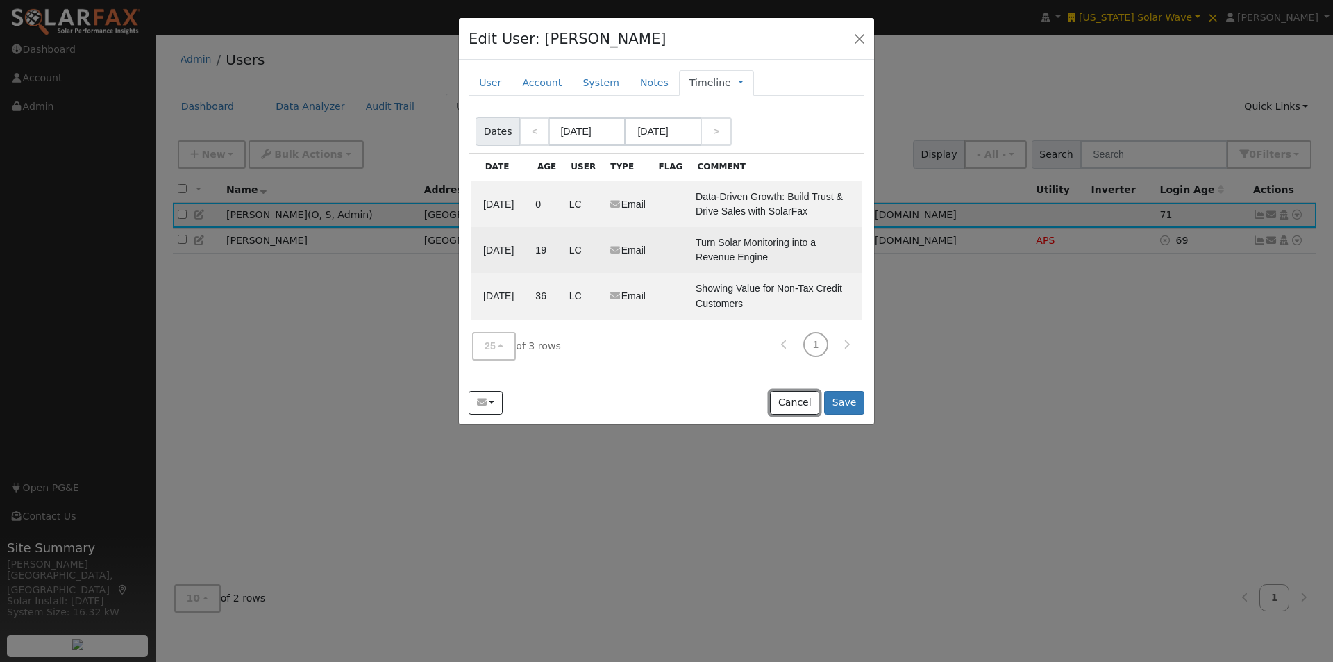
drag, startPoint x: 804, startPoint y: 396, endPoint x: 682, endPoint y: 233, distance: 203.8
click at [800, 388] on div "Send Email... Copy a Link Reset Password Open Access Cancel Save" at bounding box center [666, 402] width 415 height 44
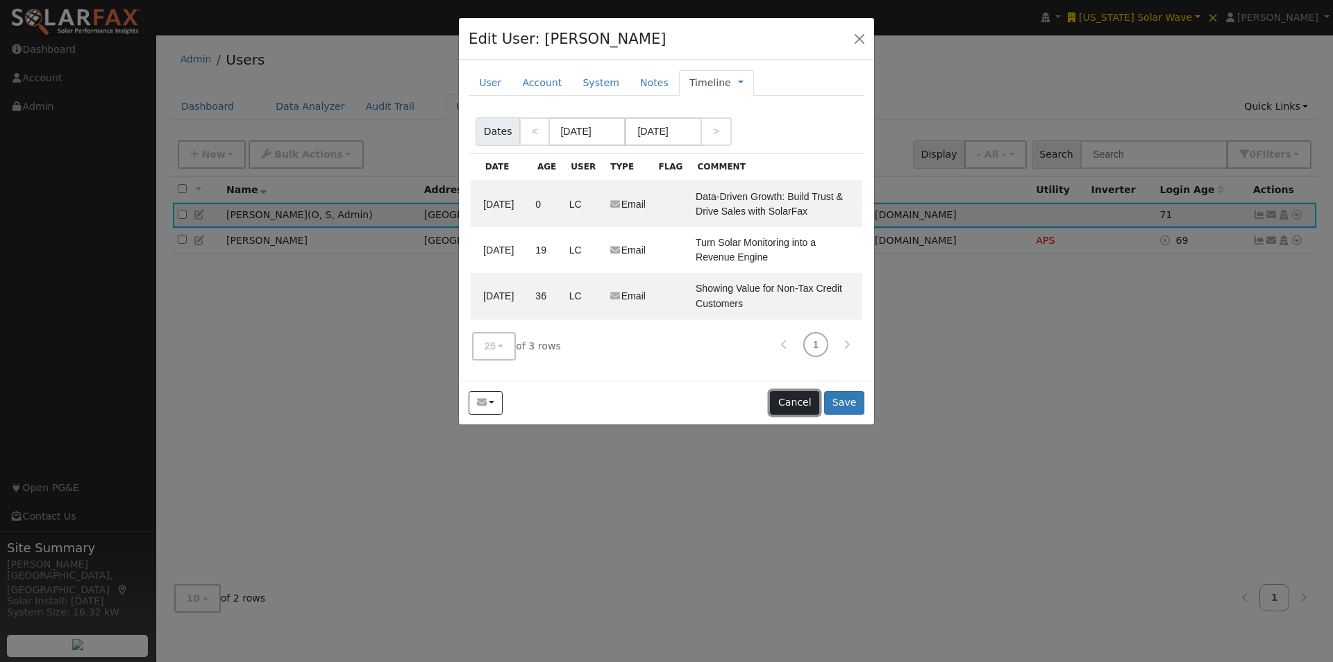
click at [807, 401] on button "Cancel" at bounding box center [794, 403] width 49 height 24
